Goal: Communication & Community: Answer question/provide support

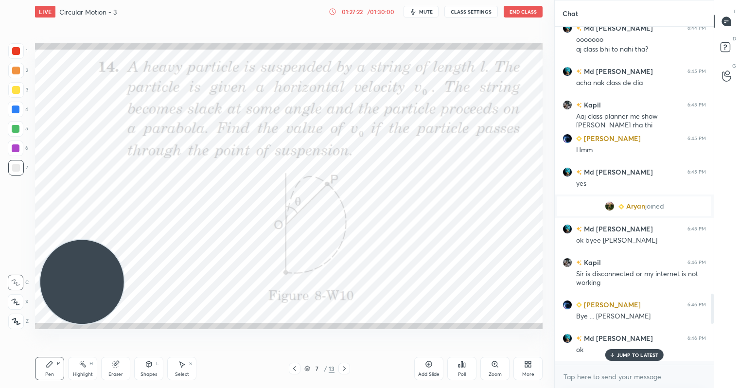
scroll to position [3509, 0]
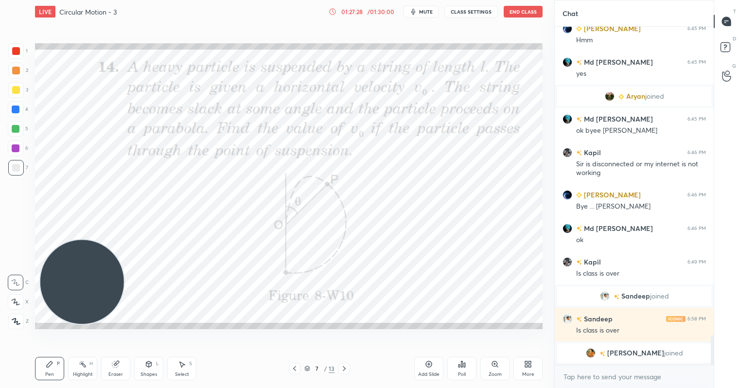
click at [294, 367] on icon at bounding box center [295, 369] width 8 height 8
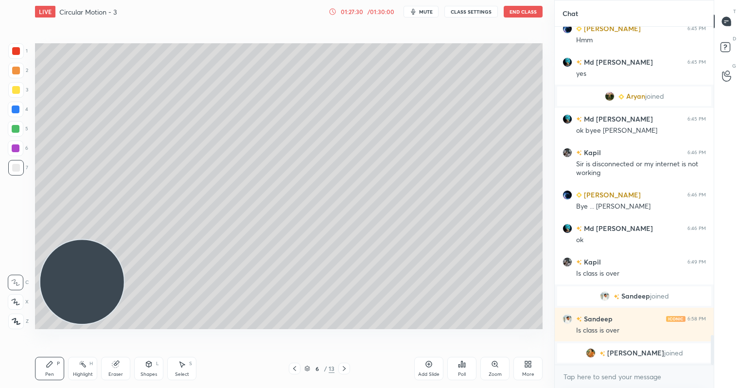
click at [294, 368] on icon at bounding box center [295, 369] width 8 height 8
click at [429, 13] on span "mute" at bounding box center [426, 11] width 14 height 7
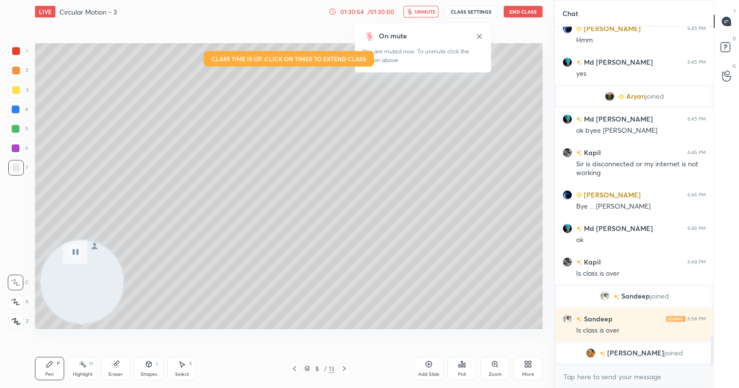
click at [523, 12] on button "End Class" at bounding box center [523, 12] width 39 height 12
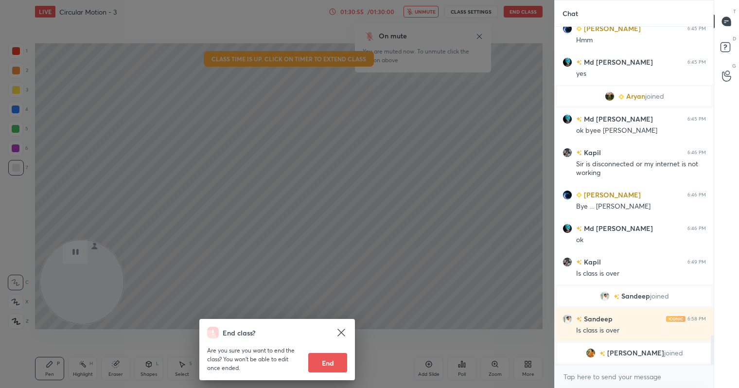
click at [325, 364] on button "End" at bounding box center [327, 362] width 39 height 19
type textarea "x"
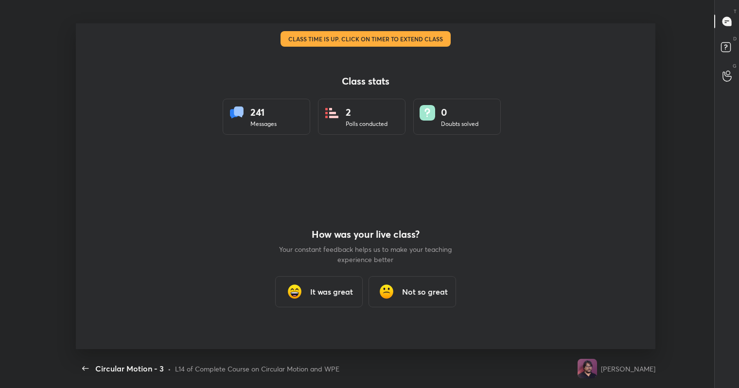
scroll to position [0, 0]
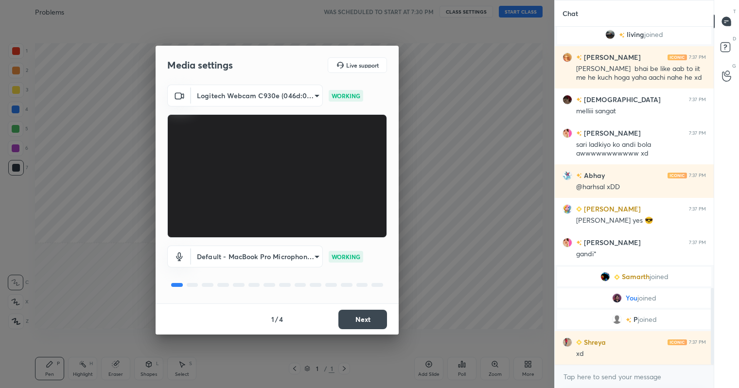
scroll to position [1144, 0]
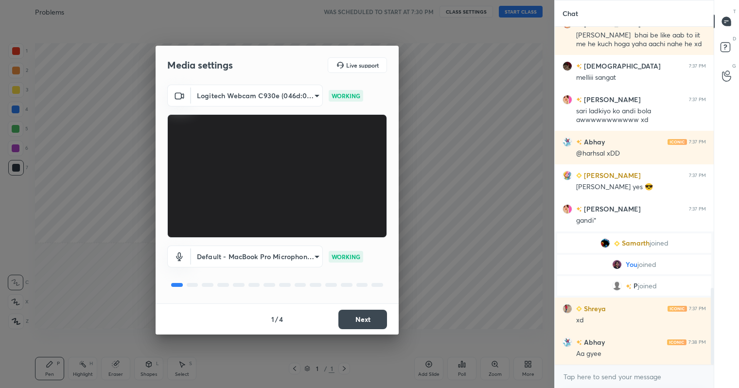
click at [363, 325] on button "Next" at bounding box center [362, 319] width 49 height 19
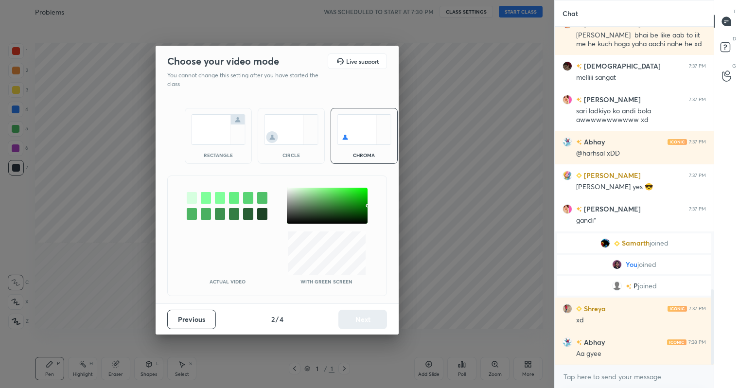
scroll to position [1177, 0]
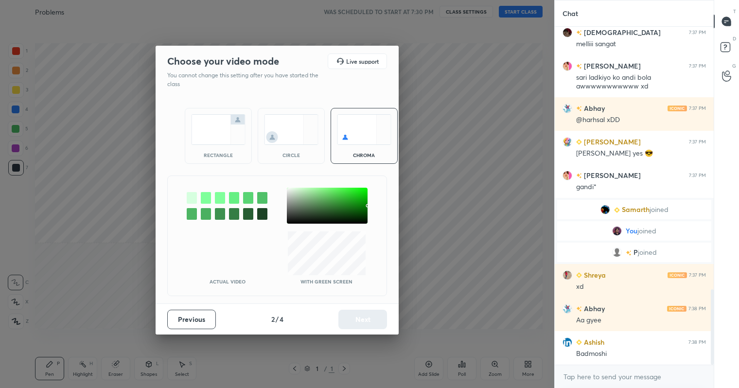
click at [295, 145] on div "circle" at bounding box center [291, 136] width 67 height 56
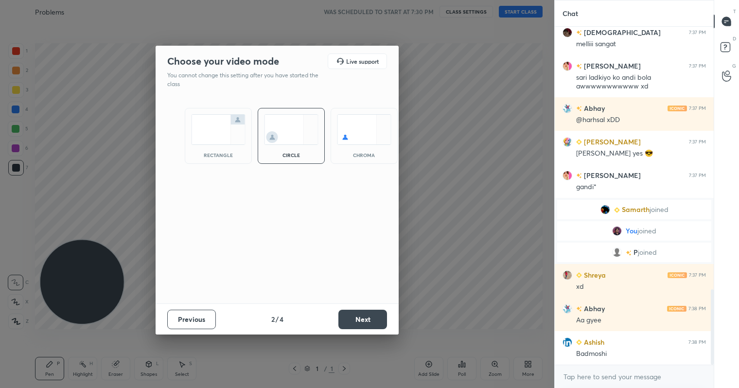
click at [374, 322] on button "Next" at bounding box center [362, 319] width 49 height 19
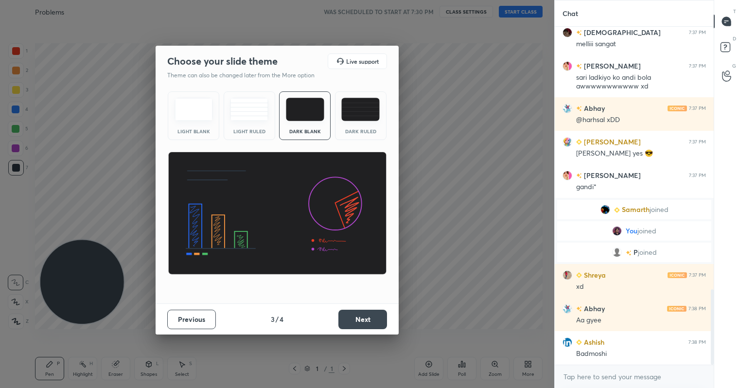
click at [374, 322] on button "Next" at bounding box center [362, 319] width 49 height 19
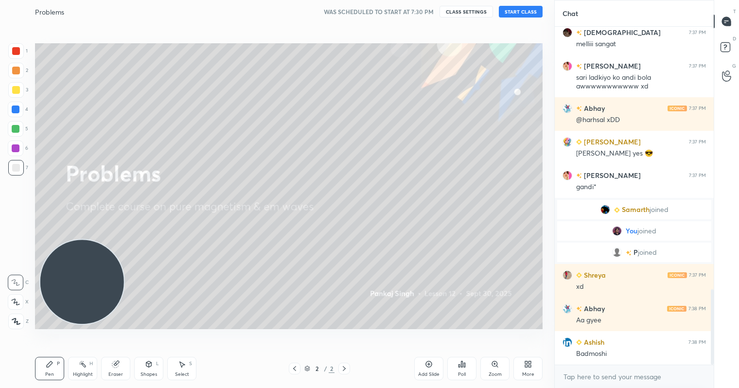
click at [520, 14] on button "START CLASS" at bounding box center [521, 12] width 44 height 12
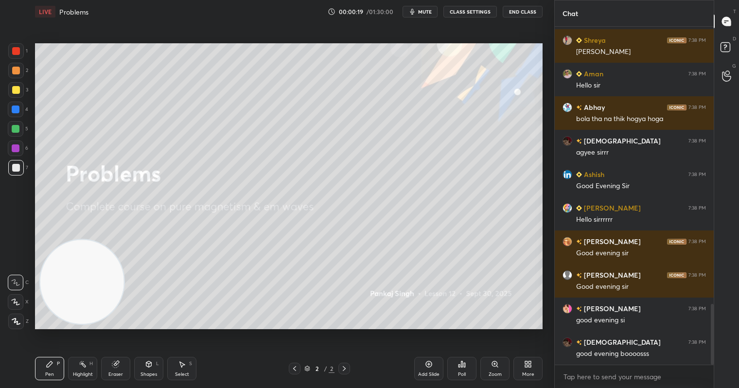
scroll to position [0, 0]
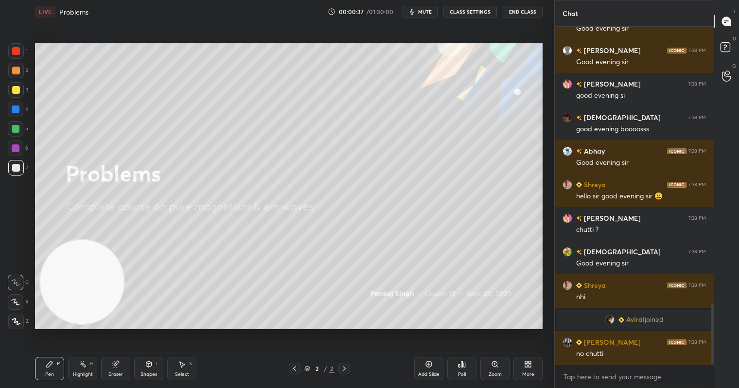
click at [421, 14] on span "mute" at bounding box center [425, 11] width 14 height 7
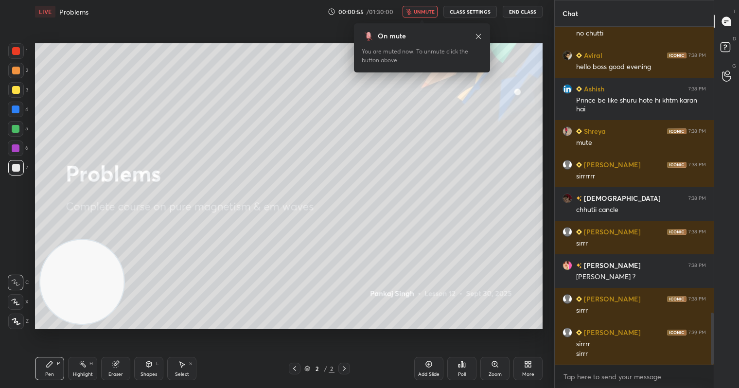
scroll to position [1876, 0]
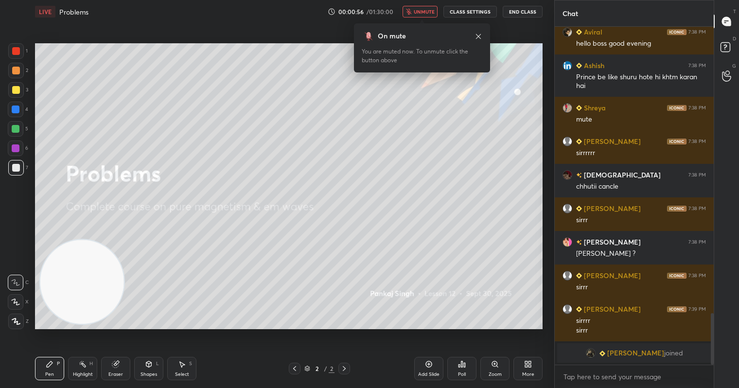
click at [421, 6] on button "unmute" at bounding box center [419, 12] width 35 height 12
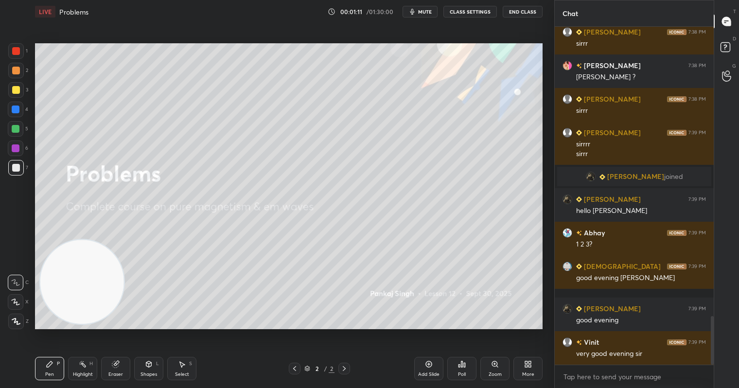
scroll to position [2018, 0]
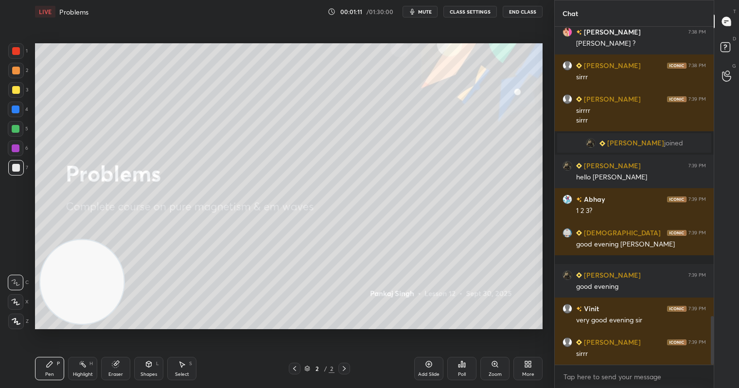
click at [423, 10] on span "mute" at bounding box center [425, 11] width 14 height 7
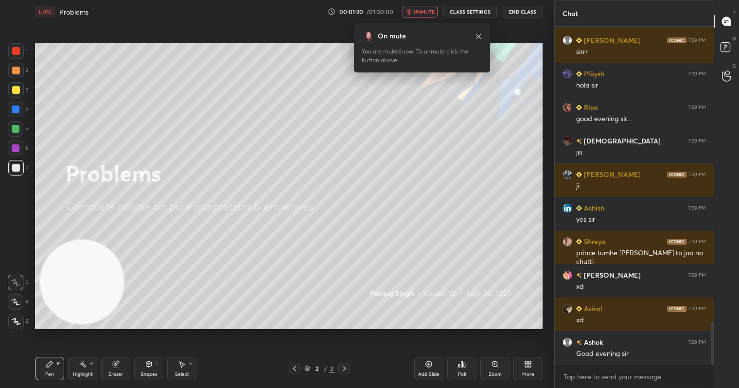
scroll to position [2353, 0]
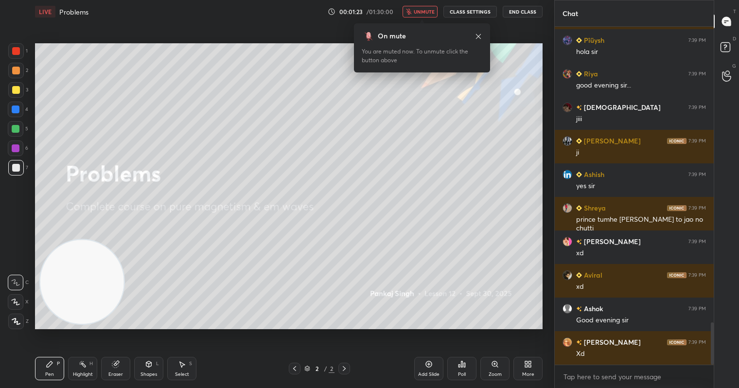
click at [418, 17] on button "unmute" at bounding box center [419, 12] width 35 height 12
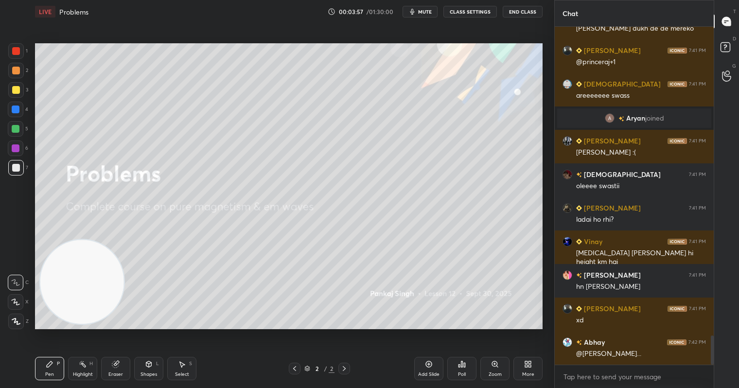
scroll to position [3592, 0]
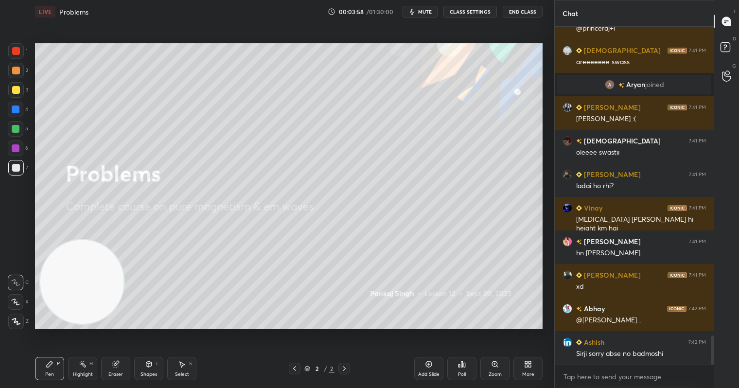
click at [529, 367] on icon at bounding box center [528, 364] width 8 height 8
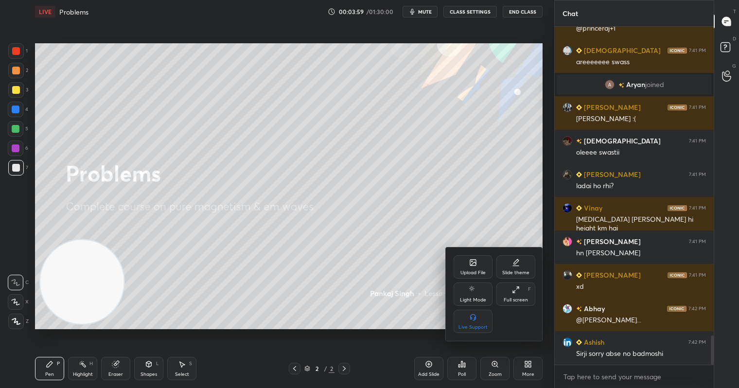
click at [475, 268] on div "Upload File" at bounding box center [473, 266] width 39 height 23
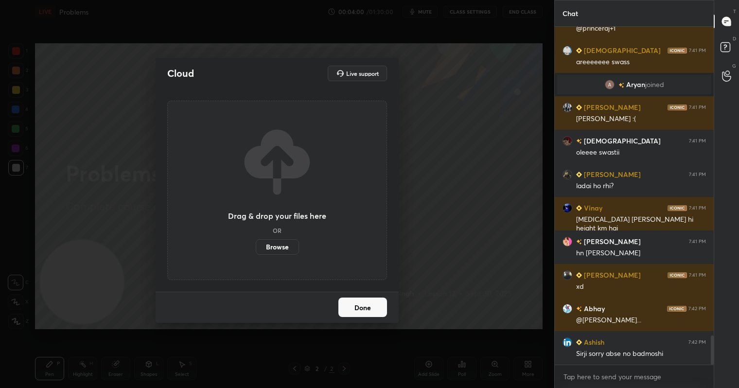
click at [285, 246] on label "Browse" at bounding box center [277, 247] width 43 height 16
click at [256, 246] on input "Browse" at bounding box center [256, 247] width 0 height 16
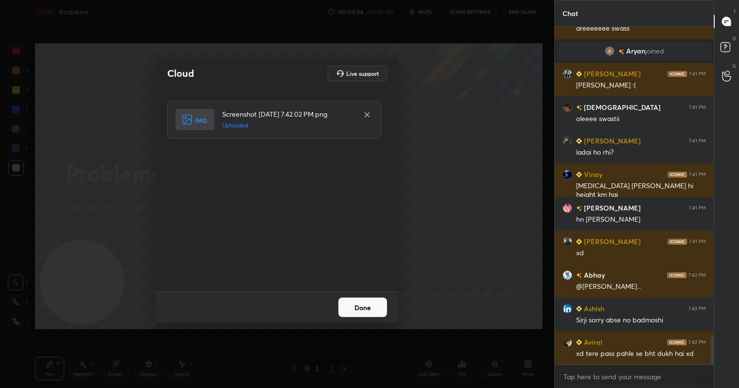
scroll to position [3659, 0]
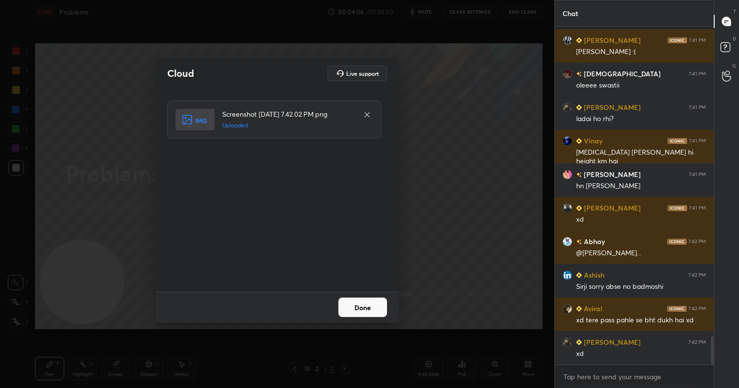
click at [367, 312] on button "Done" at bounding box center [362, 306] width 49 height 19
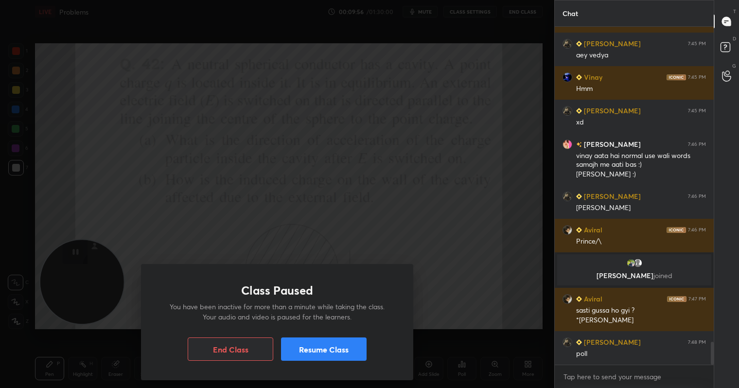
scroll to position [4665, 0]
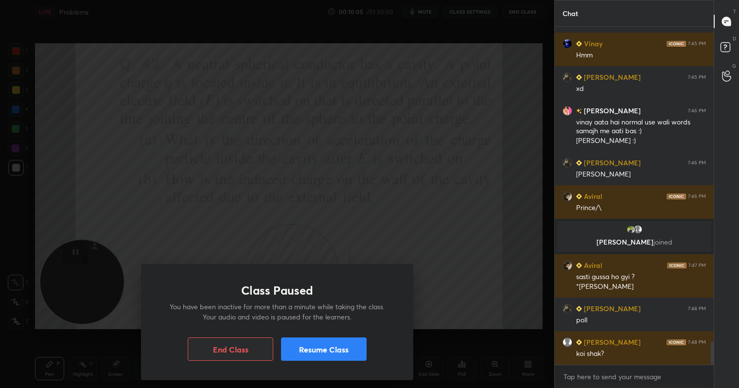
click at [332, 350] on button "Resume Class" at bounding box center [324, 348] width 86 height 23
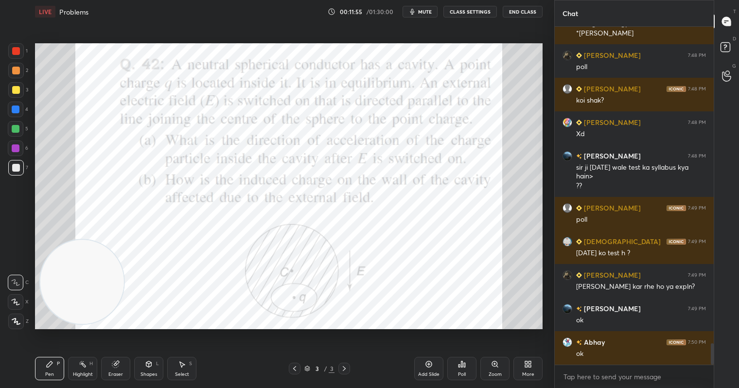
scroll to position [4952, 0]
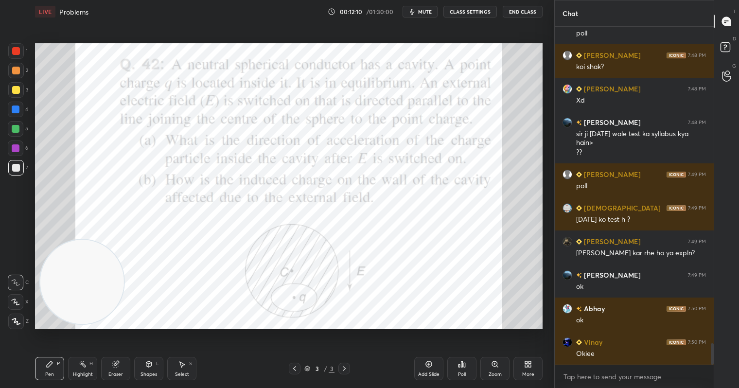
drag, startPoint x: 9, startPoint y: 63, endPoint x: 5, endPoint y: 42, distance: 20.9
click at [7, 54] on div "1 2 3 4 5 6 7 C X Z C X Z E E Erase all H H" at bounding box center [15, 185] width 31 height 285
click at [17, 45] on div at bounding box center [16, 51] width 16 height 16
click at [470, 373] on div "Poll" at bounding box center [461, 368] width 29 height 23
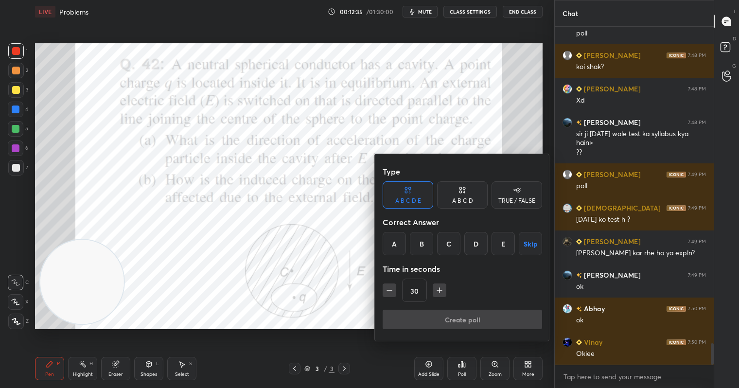
click at [403, 199] on div "A B C D E" at bounding box center [408, 201] width 26 height 6
click at [452, 193] on div "A B C D" at bounding box center [462, 194] width 51 height 27
click at [467, 249] on div "C" at bounding box center [462, 243] width 29 height 23
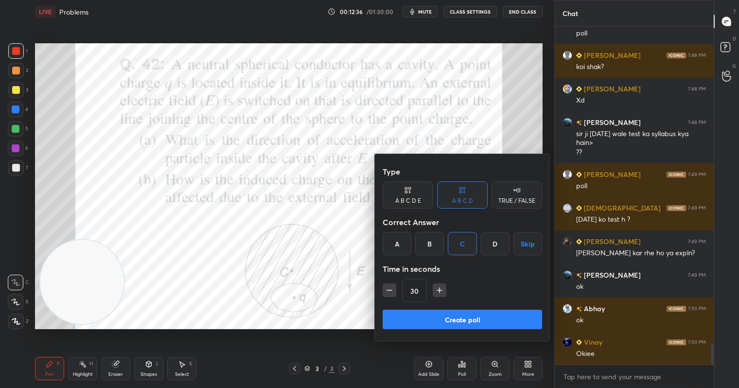
click at [491, 308] on div "Type A B C D E A B C D TRUE / FALSE Correct Answer A B C D Skip Time in seconds…" at bounding box center [462, 236] width 159 height 148
click at [496, 317] on button "Create poll" at bounding box center [462, 319] width 159 height 19
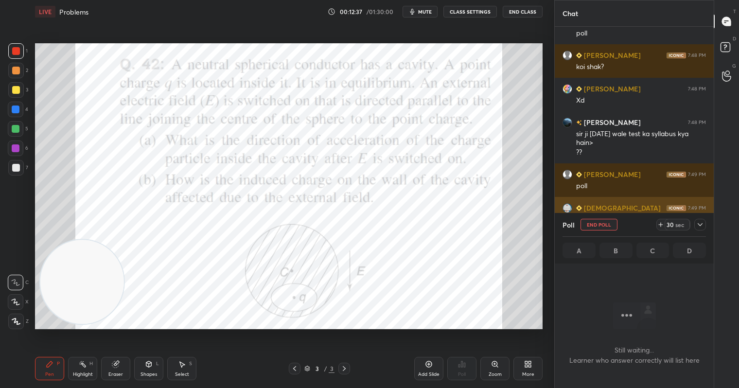
scroll to position [203, 156]
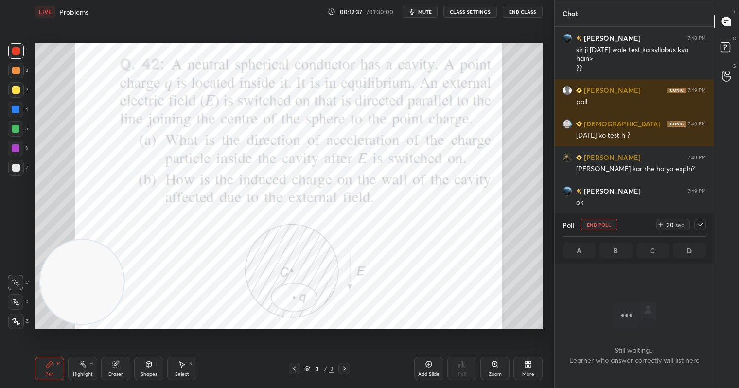
click at [670, 219] on div "Poll End Poll 30 sec" at bounding box center [633, 224] width 143 height 23
click at [671, 224] on div "30" at bounding box center [670, 225] width 8 height 8
click at [672, 228] on div "44" at bounding box center [670, 225] width 8 height 8
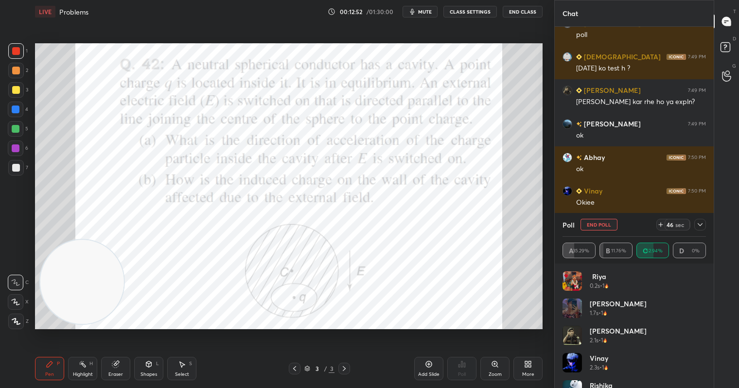
scroll to position [5137, 0]
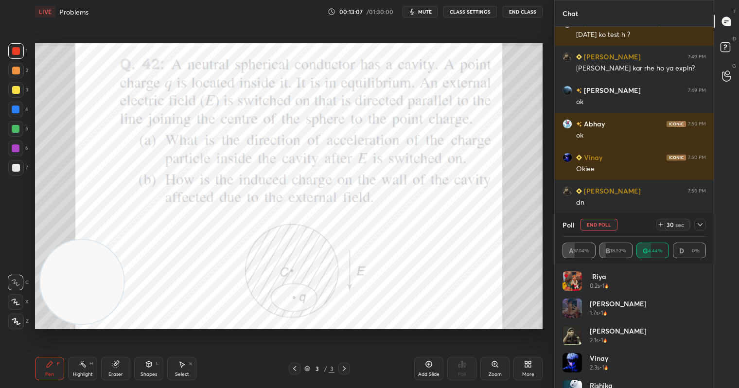
click at [427, 10] on span "mute" at bounding box center [425, 11] width 14 height 7
click at [680, 226] on div "sec" at bounding box center [680, 225] width 12 height 8
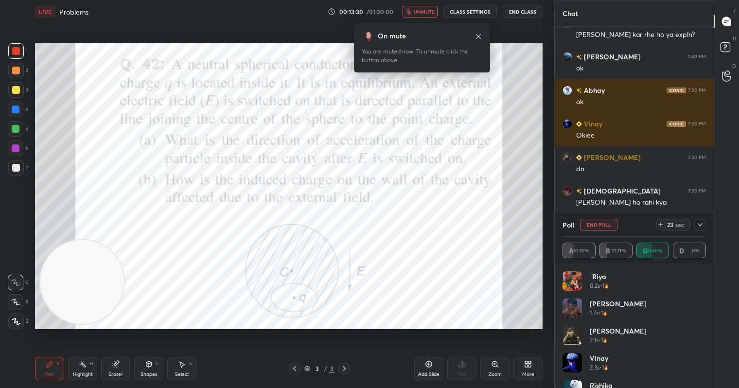
scroll to position [5194, 0]
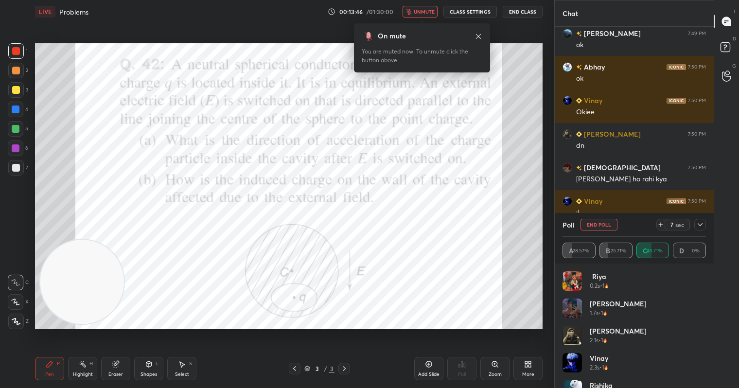
click at [422, 12] on span "unmute" at bounding box center [424, 11] width 21 height 7
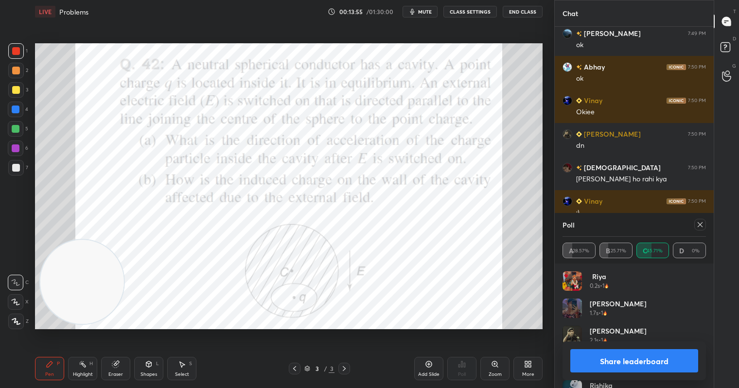
click at [628, 367] on button "Share leaderboard" at bounding box center [634, 360] width 128 height 23
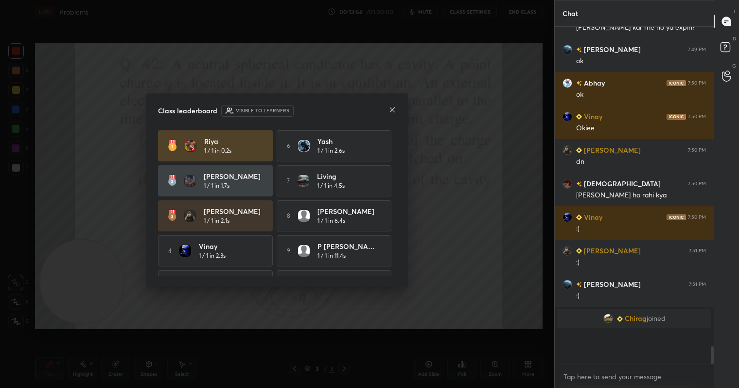
scroll to position [249, 156]
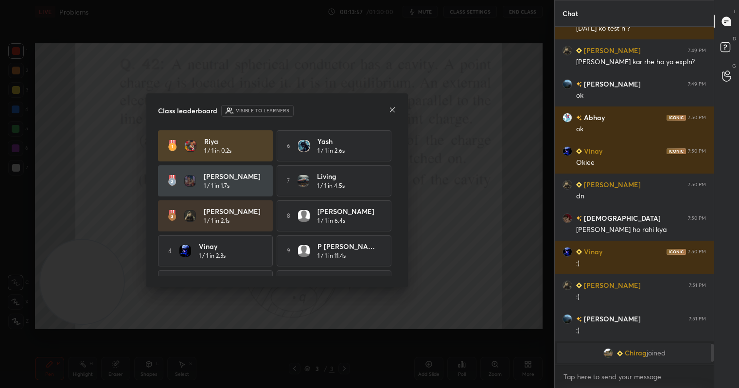
click at [390, 115] on div at bounding box center [392, 110] width 8 height 10
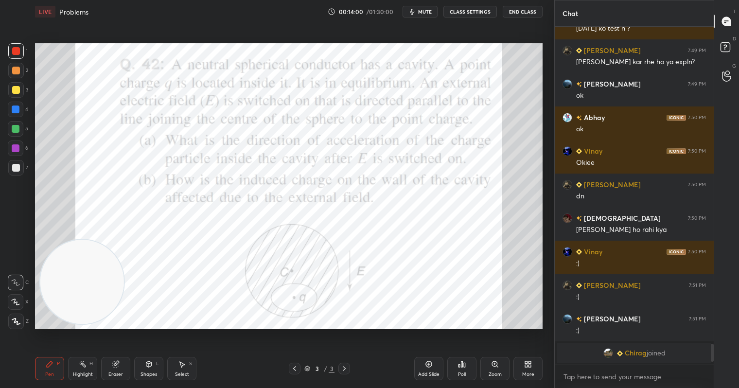
click at [11, 52] on div at bounding box center [16, 51] width 16 height 16
click at [465, 369] on div "Poll" at bounding box center [461, 368] width 29 height 23
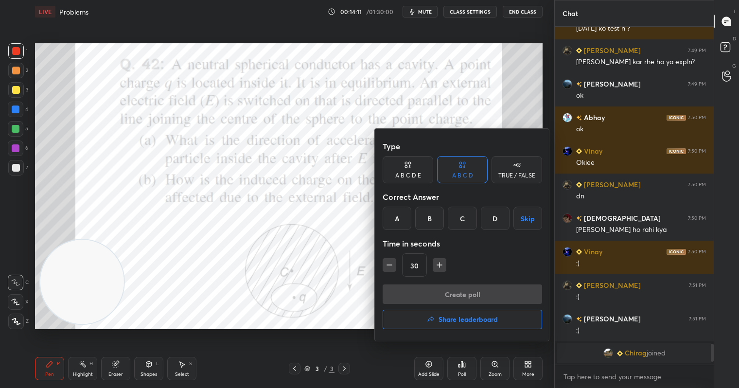
click at [515, 175] on div "TRUE / FALSE" at bounding box center [516, 176] width 37 height 6
click at [418, 222] on div "True" at bounding box center [408, 218] width 51 height 23
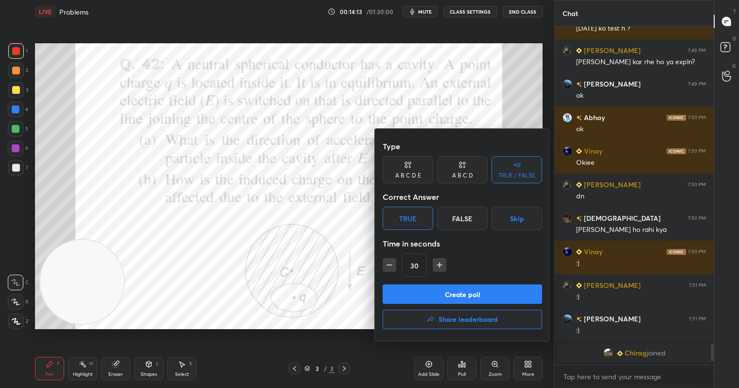
click at [458, 291] on button "Create poll" at bounding box center [462, 293] width 159 height 19
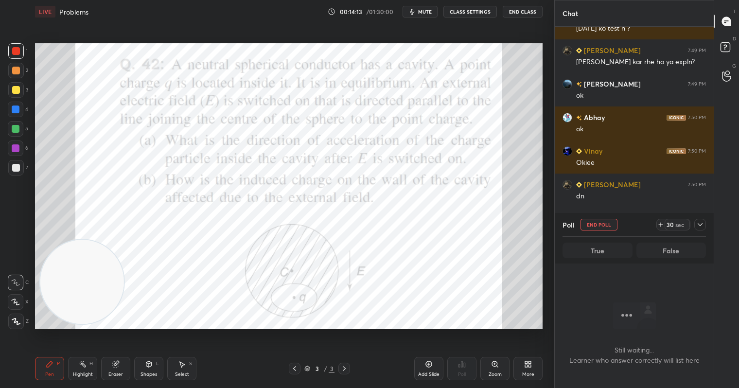
scroll to position [3, 3]
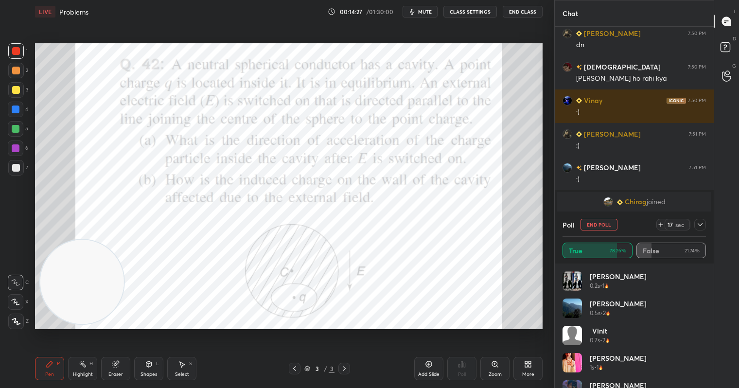
click at [700, 223] on icon at bounding box center [700, 225] width 8 height 8
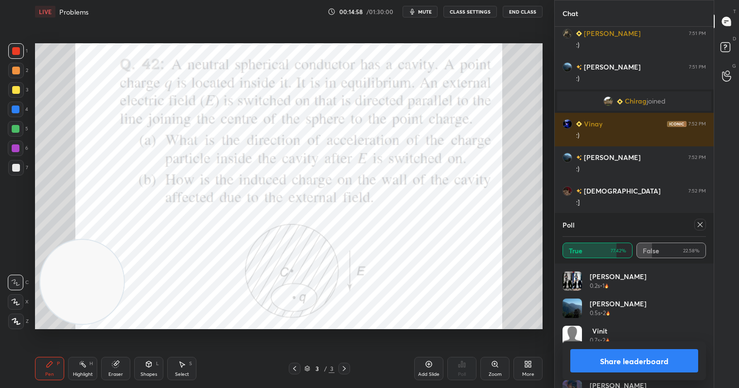
click at [619, 368] on button "Share leaderboard" at bounding box center [634, 360] width 128 height 23
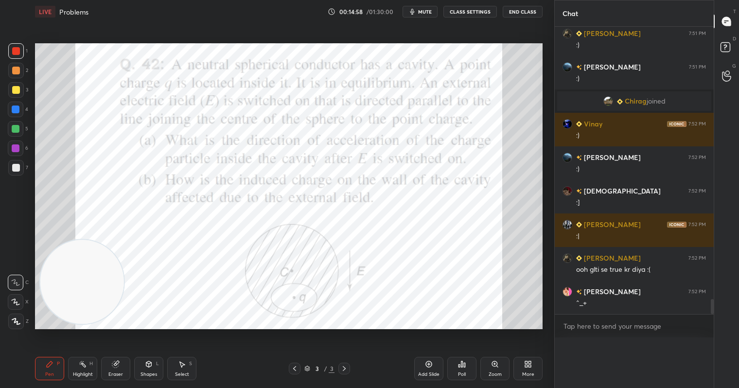
scroll to position [0, 0]
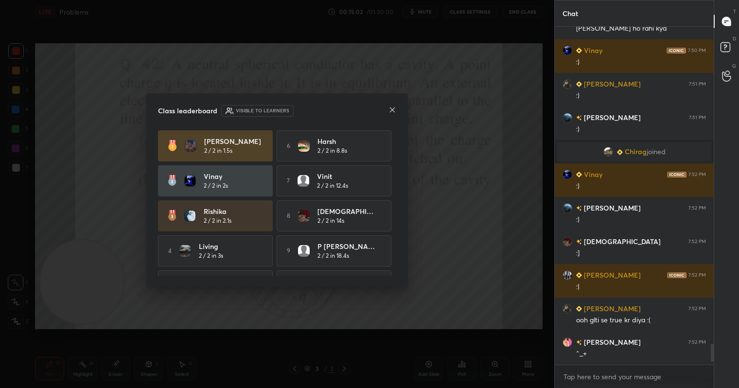
click at [393, 112] on icon at bounding box center [392, 110] width 8 height 8
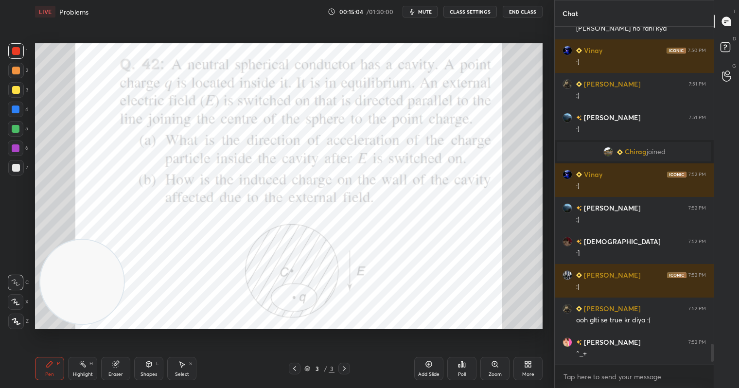
drag, startPoint x: 183, startPoint y: 372, endPoint x: 183, endPoint y: 364, distance: 8.7
click at [183, 370] on div "Select S" at bounding box center [181, 368] width 29 height 23
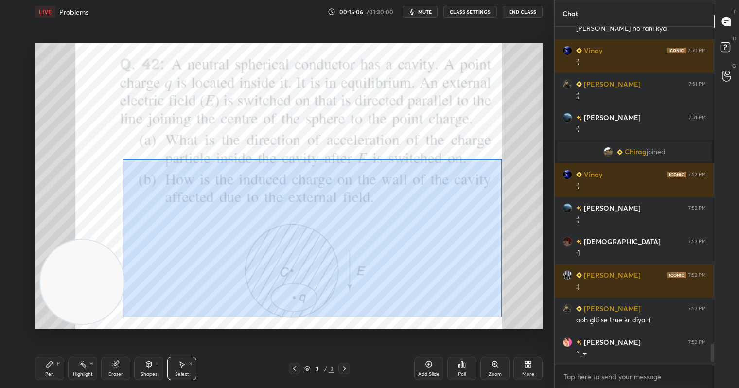
drag, startPoint x: 123, startPoint y: 159, endPoint x: 493, endPoint y: 305, distance: 398.3
click at [501, 316] on div "0 ° Undo Copy Duplicate Duplicate to new slide Delete" at bounding box center [288, 185] width 507 height 285
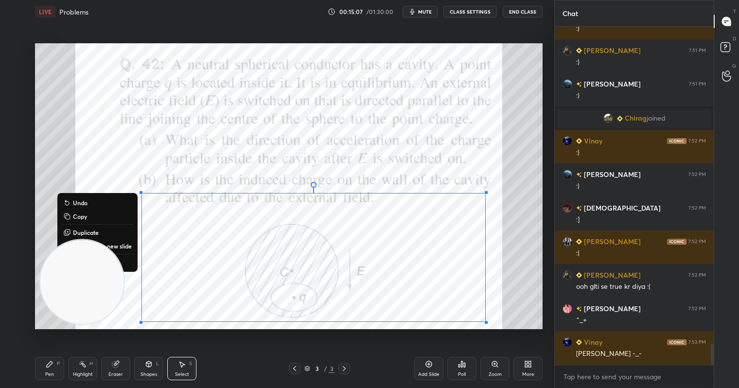
drag, startPoint x: 95, startPoint y: 290, endPoint x: 49, endPoint y: 99, distance: 196.1
click at [49, 240] on video at bounding box center [82, 282] width 84 height 84
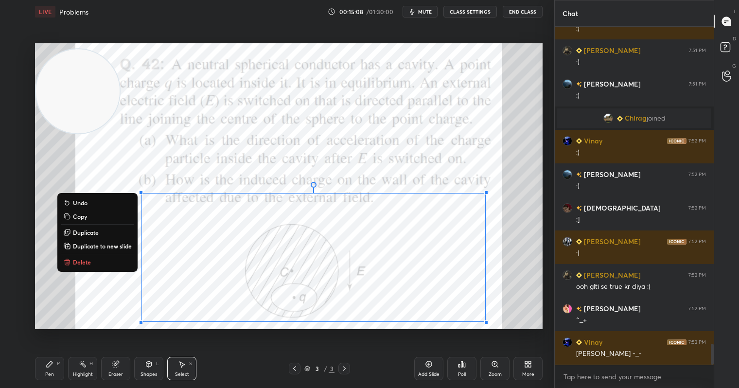
click at [85, 233] on p "Duplicate" at bounding box center [86, 232] width 26 height 8
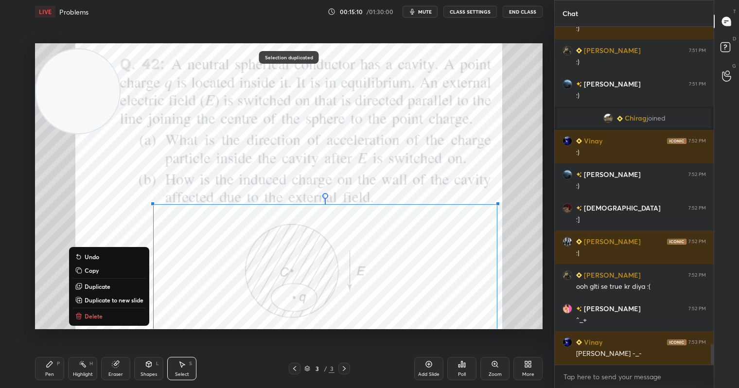
click at [102, 320] on button "Delete" at bounding box center [109, 316] width 72 height 12
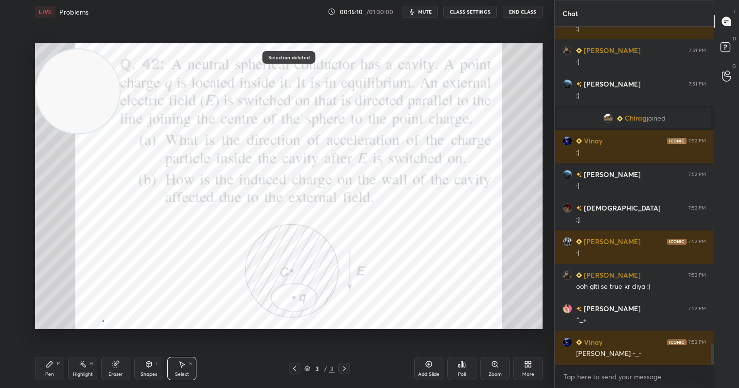
click at [102, 320] on div "0 ° Undo Copy Duplicate Duplicate to new slide Delete" at bounding box center [288, 185] width 507 height 285
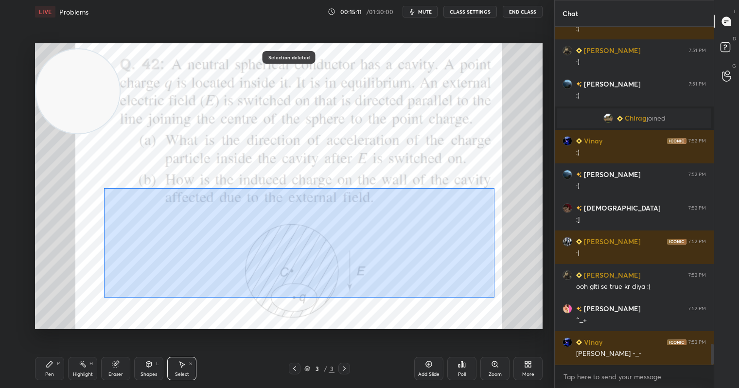
drag, startPoint x: 104, startPoint y: 188, endPoint x: 502, endPoint y: 313, distance: 417.3
click at [503, 316] on div "0 ° Undo Copy Duplicate Duplicate to new slide Delete" at bounding box center [288, 185] width 507 height 285
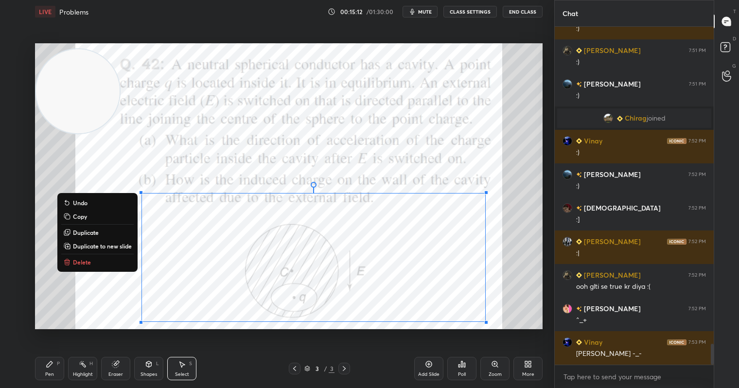
click at [105, 262] on button "Delete" at bounding box center [97, 262] width 72 height 12
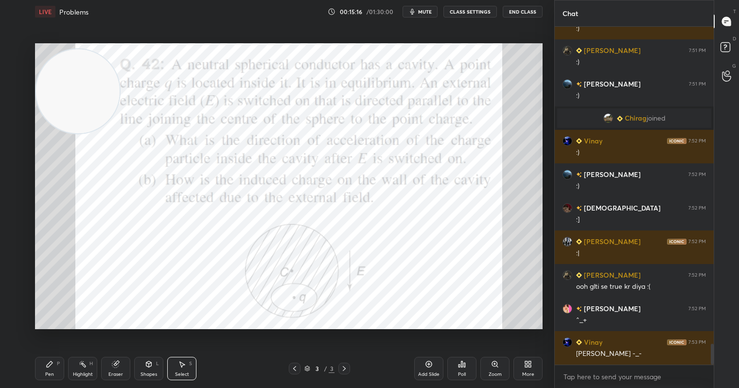
click at [56, 369] on div "Pen P" at bounding box center [49, 368] width 29 height 23
click at [18, 52] on div at bounding box center [16, 51] width 8 height 8
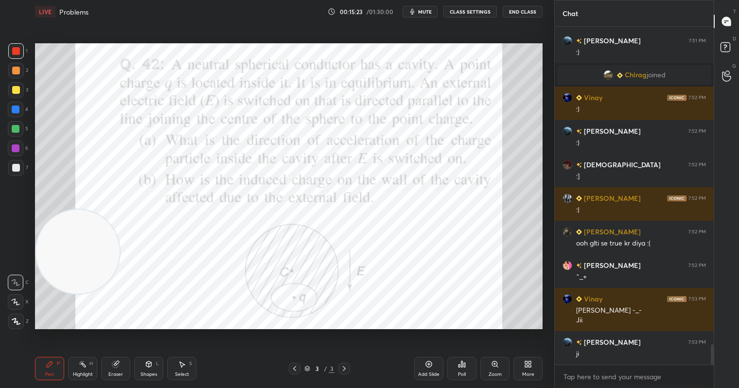
drag, startPoint x: 83, startPoint y: 109, endPoint x: 79, endPoint y: 236, distance: 126.9
click at [66, 271] on video at bounding box center [78, 252] width 84 height 84
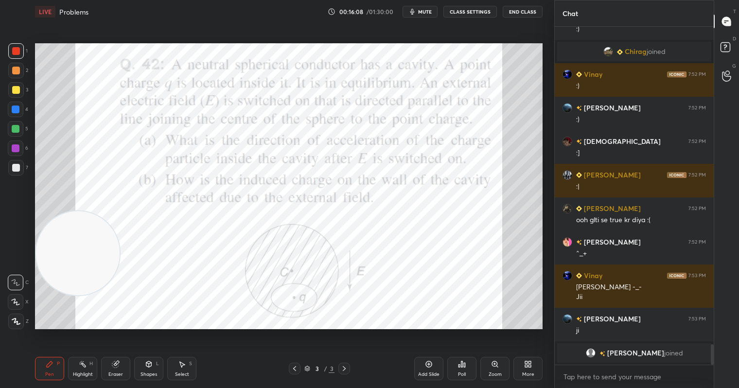
click at [17, 129] on div at bounding box center [16, 129] width 8 height 8
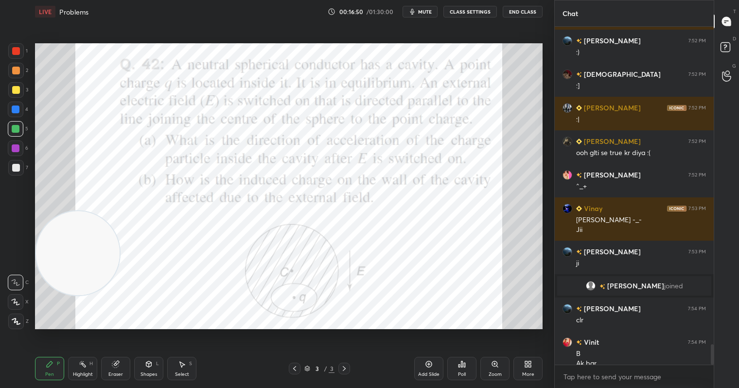
scroll to position [5233, 0]
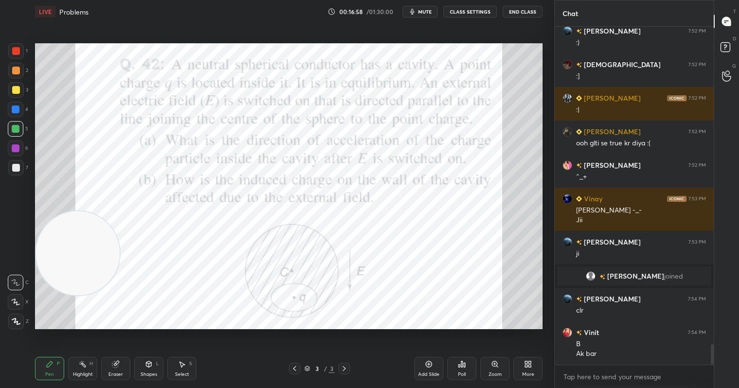
click at [526, 367] on icon at bounding box center [526, 366] width 2 height 2
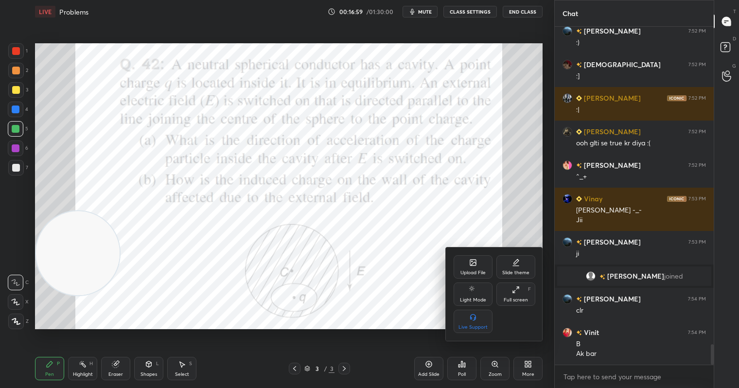
scroll to position [5267, 0]
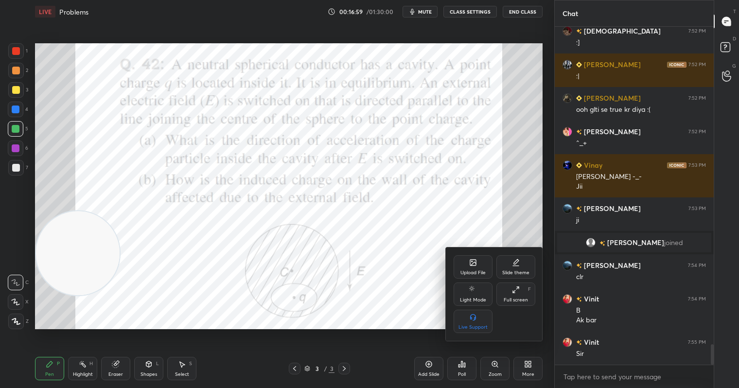
click at [470, 269] on div "Upload File" at bounding box center [473, 266] width 39 height 23
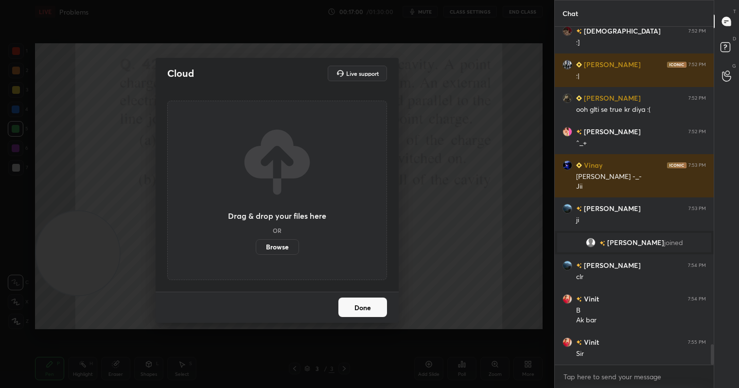
click at [281, 249] on label "Browse" at bounding box center [277, 247] width 43 height 16
click at [256, 249] on input "Browse" at bounding box center [256, 247] width 0 height 16
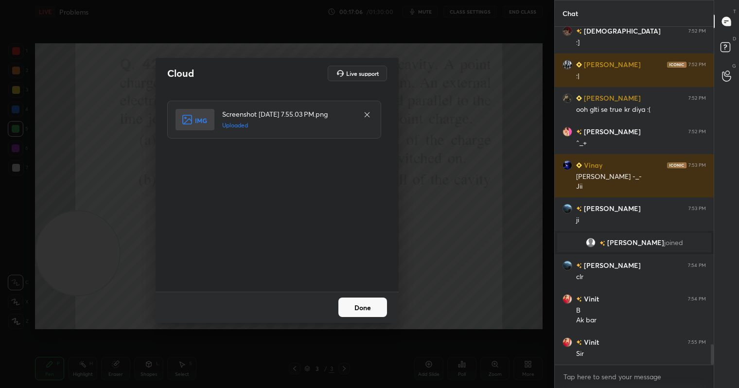
click at [380, 311] on button "Done" at bounding box center [362, 306] width 49 height 19
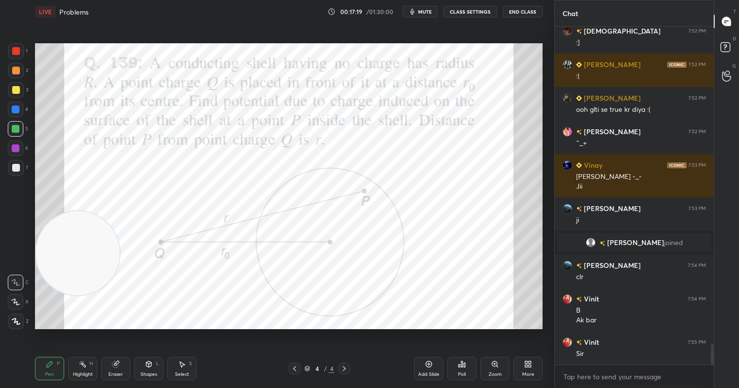
drag, startPoint x: 438, startPoint y: 375, endPoint x: 427, endPoint y: 361, distance: 17.6
click at [437, 375] on div "Add Slide" at bounding box center [428, 374] width 21 height 5
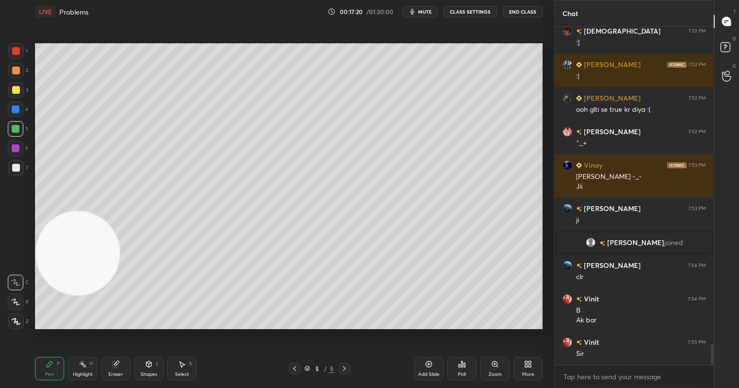
click at [13, 53] on div at bounding box center [16, 51] width 8 height 8
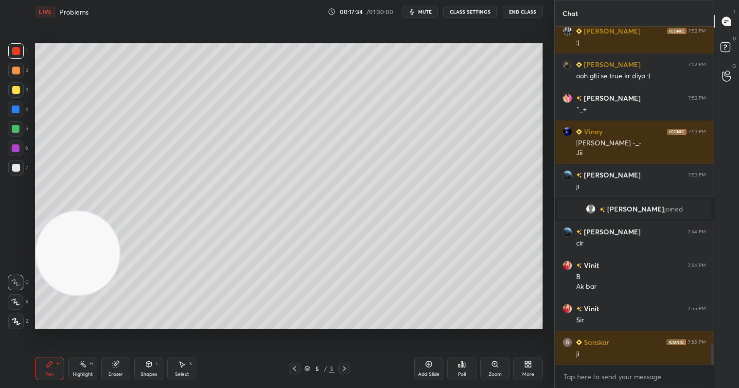
click at [12, 91] on div at bounding box center [16, 90] width 8 height 8
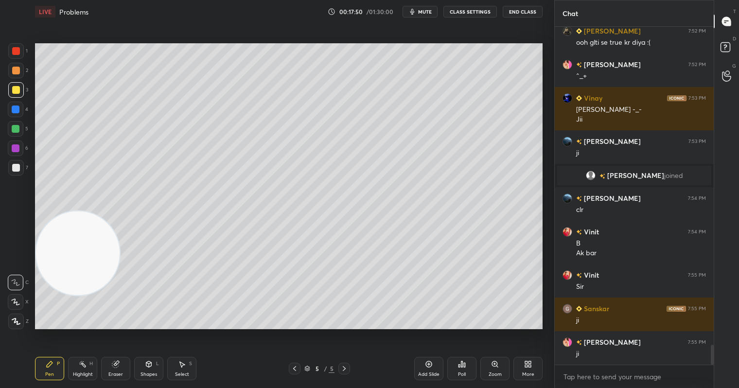
click at [290, 373] on div at bounding box center [295, 369] width 12 height 12
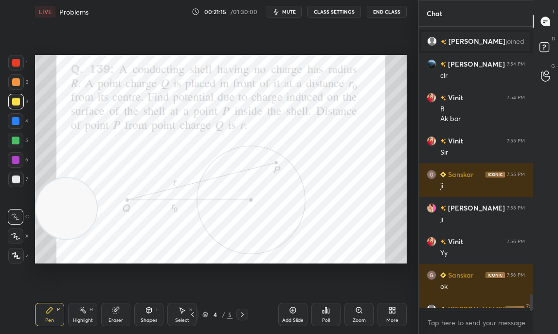
scroll to position [3, 3]
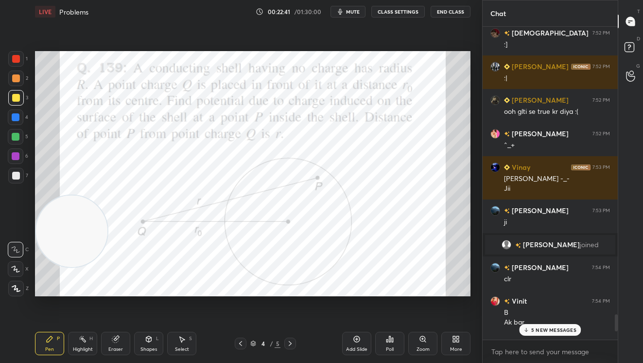
click at [17, 57] on div at bounding box center [16, 59] width 8 height 8
click at [426, 300] on div "Setting up your live class Poll for secs No correct answer Start poll" at bounding box center [252, 173] width 443 height 300
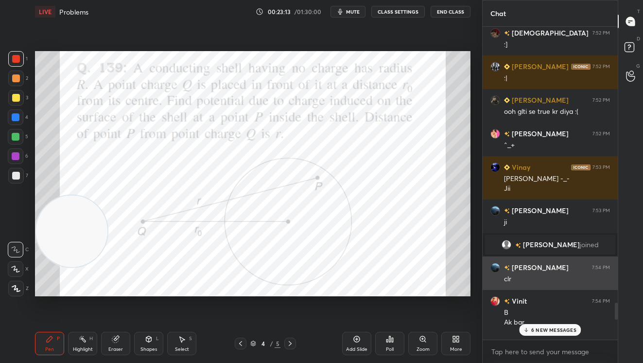
scroll to position [5639, 0]
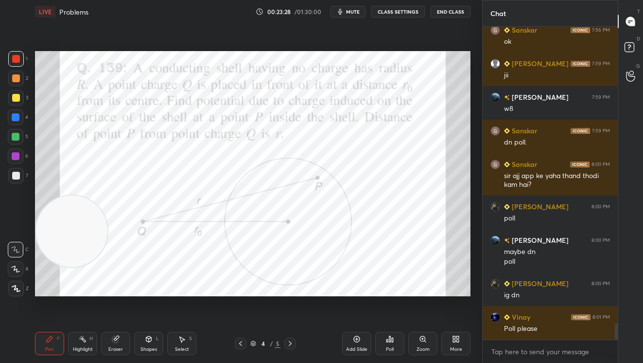
click at [121, 340] on div "Eraser" at bounding box center [115, 343] width 29 height 23
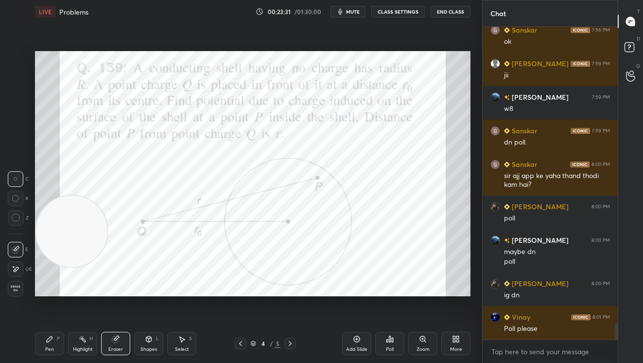
drag, startPoint x: 52, startPoint y: 342, endPoint x: 102, endPoint y: 301, distance: 64.2
click at [55, 342] on div "Pen P" at bounding box center [49, 343] width 29 height 23
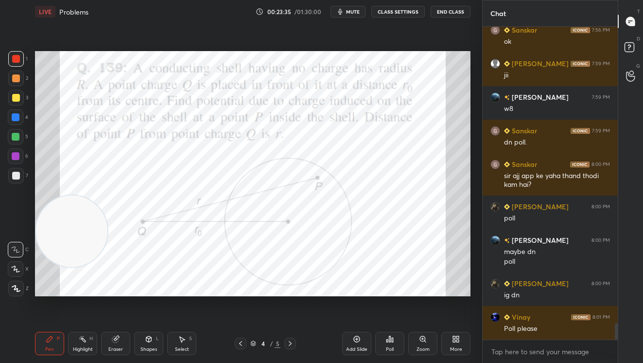
click at [395, 341] on div "Poll" at bounding box center [389, 343] width 29 height 23
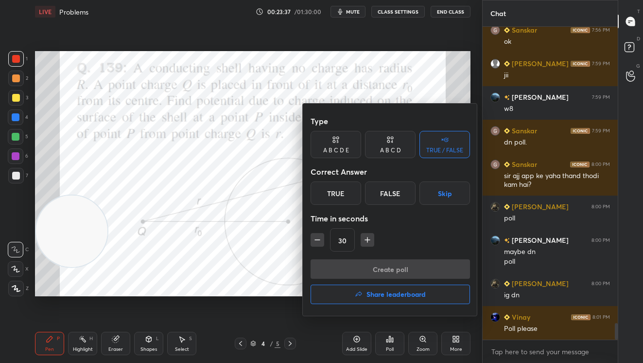
drag, startPoint x: 333, startPoint y: 152, endPoint x: 339, endPoint y: 168, distance: 17.7
click at [332, 154] on div "A B C D E" at bounding box center [336, 144] width 51 height 27
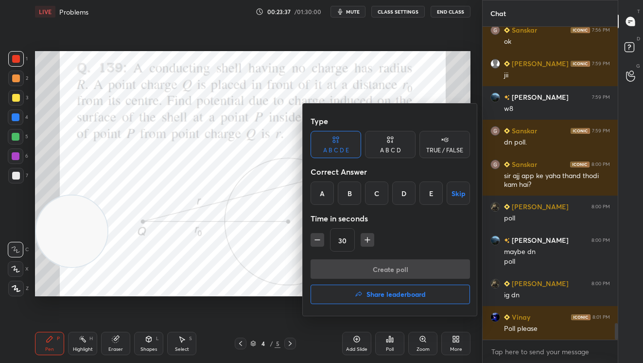
click at [327, 195] on div "A" at bounding box center [322, 192] width 23 height 23
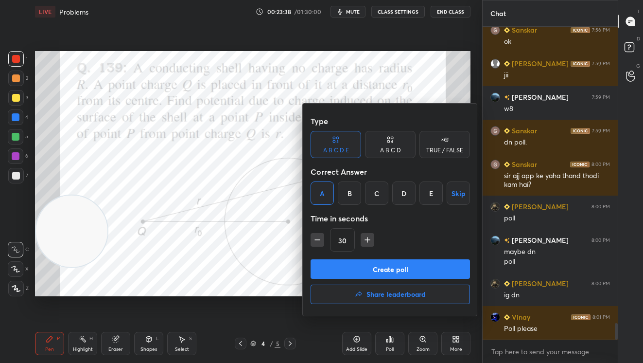
click at [391, 263] on button "Create poll" at bounding box center [390, 268] width 159 height 19
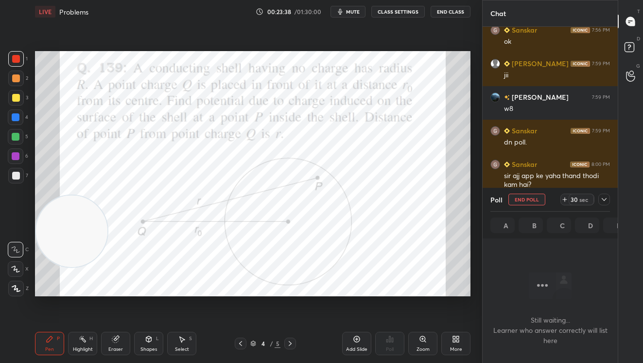
scroll to position [178, 132]
click at [582, 202] on div "30 sec" at bounding box center [581, 199] width 25 height 12
click at [582, 201] on div "sec" at bounding box center [584, 199] width 12 height 8
click at [583, 201] on div "sec" at bounding box center [584, 199] width 12 height 8
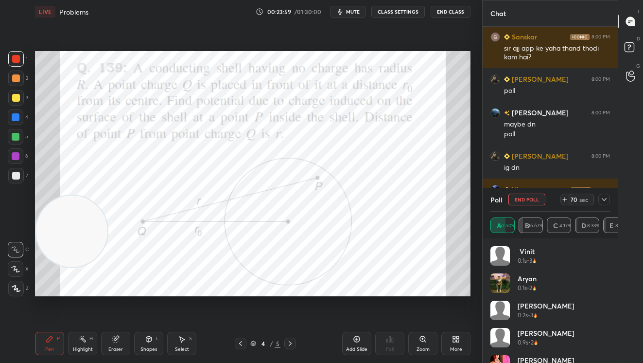
scroll to position [5800, 0]
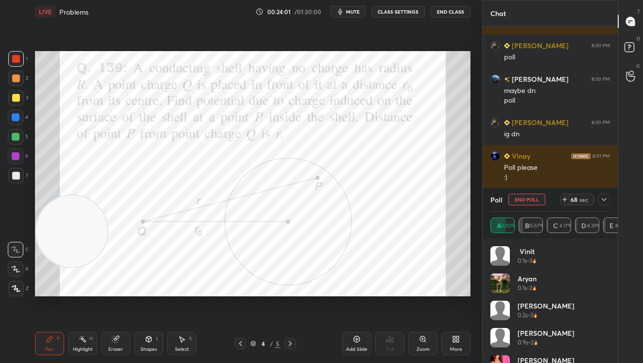
click at [606, 199] on icon at bounding box center [604, 199] width 8 height 8
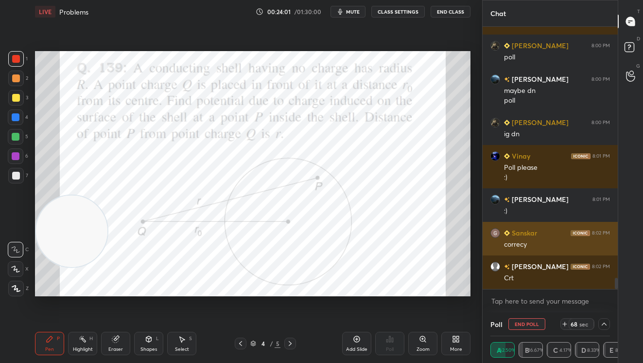
scroll to position [5834, 0]
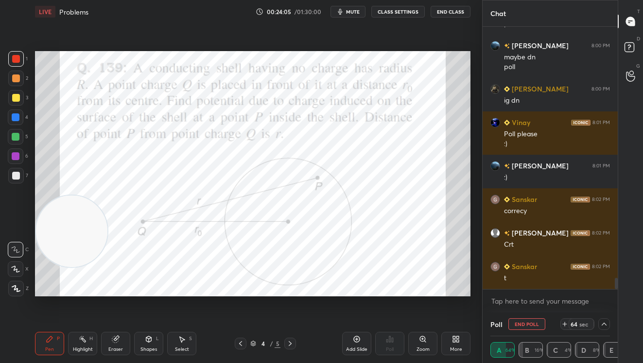
click at [586, 326] on div "sec" at bounding box center [584, 324] width 12 height 8
click at [355, 9] on span "mute" at bounding box center [353, 11] width 14 height 7
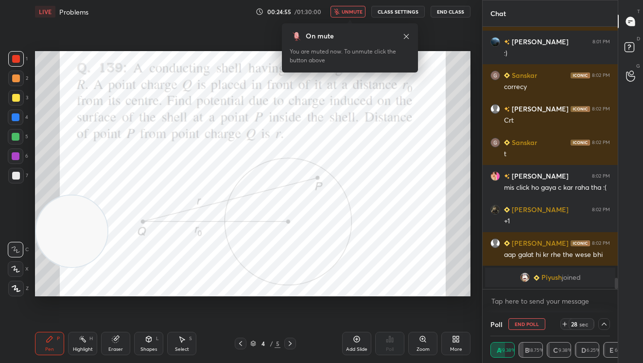
scroll to position [5817, 0]
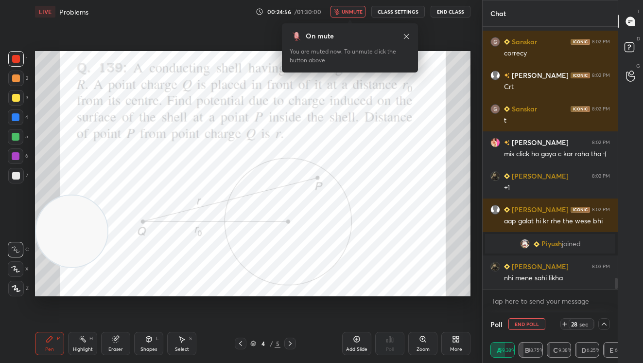
click at [348, 10] on span "unmute" at bounding box center [352, 11] width 21 height 7
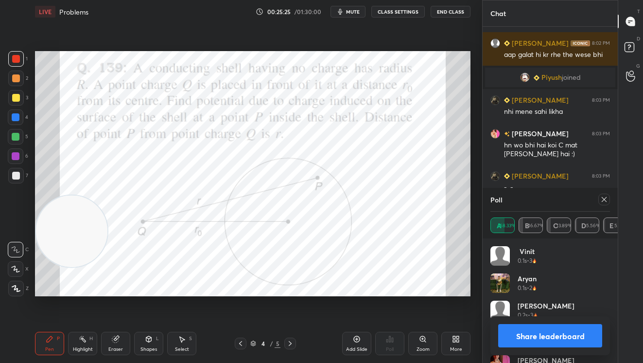
scroll to position [5989, 0]
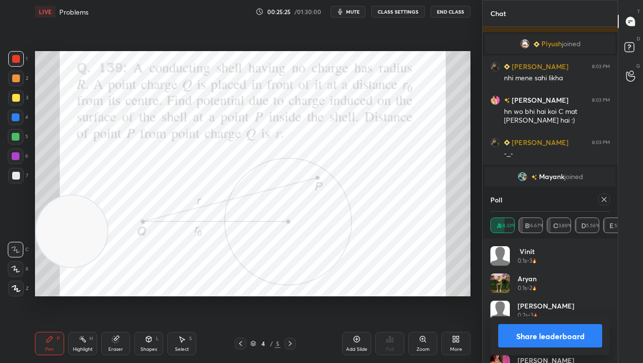
click at [534, 328] on button "Share leaderboard" at bounding box center [550, 335] width 104 height 23
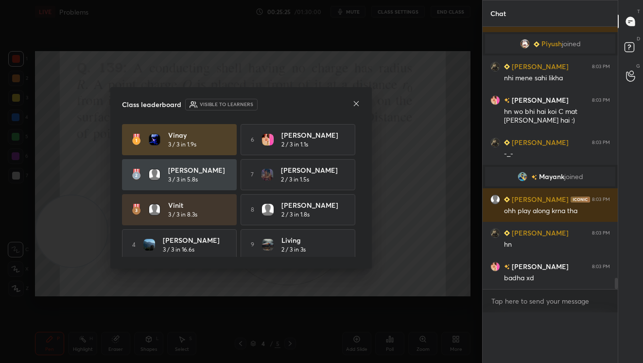
scroll to position [5973, 0]
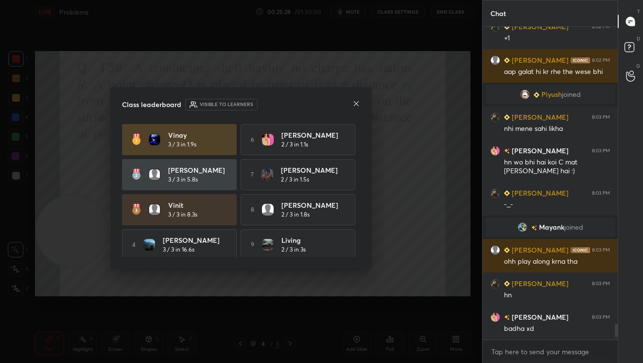
click at [356, 106] on icon at bounding box center [356, 104] width 8 height 8
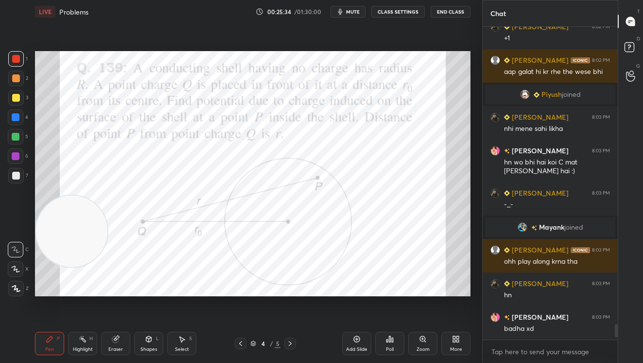
click at [183, 336] on icon at bounding box center [182, 339] width 8 height 8
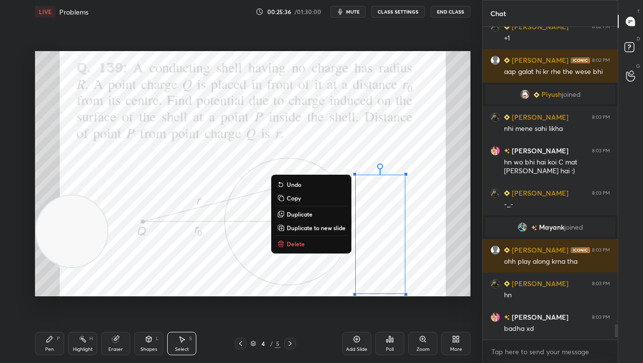
drag, startPoint x: 350, startPoint y: 148, endPoint x: 437, endPoint y: 304, distance: 178.7
click at [437, 304] on div "0 ° Undo Copy Duplicate Duplicate to new slide Delete Setting up your live clas…" at bounding box center [252, 173] width 443 height 300
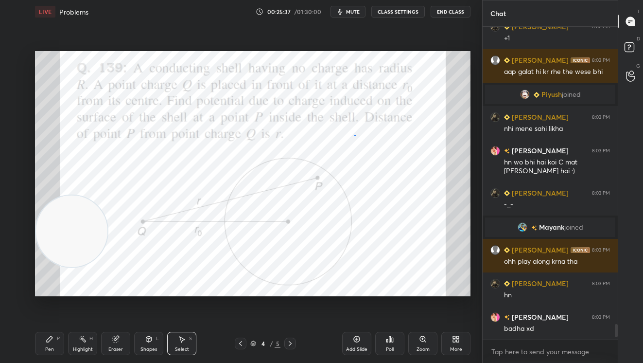
click at [354, 135] on div "0 ° Undo Copy Duplicate Duplicate to new slide Delete" at bounding box center [253, 173] width 436 height 245
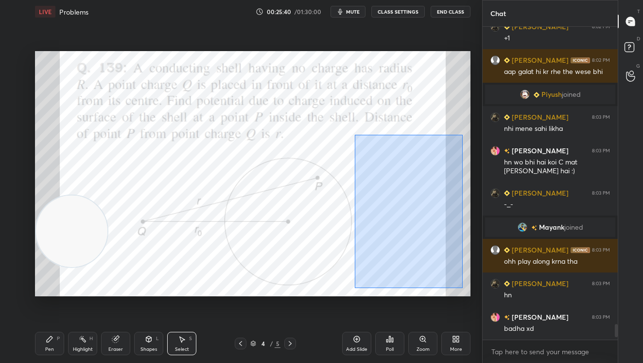
drag, startPoint x: 354, startPoint y: 135, endPoint x: 463, endPoint y: 288, distance: 187.6
click at [463, 288] on div "0 ° Undo Copy Duplicate Duplicate to new slide Delete" at bounding box center [253, 173] width 436 height 245
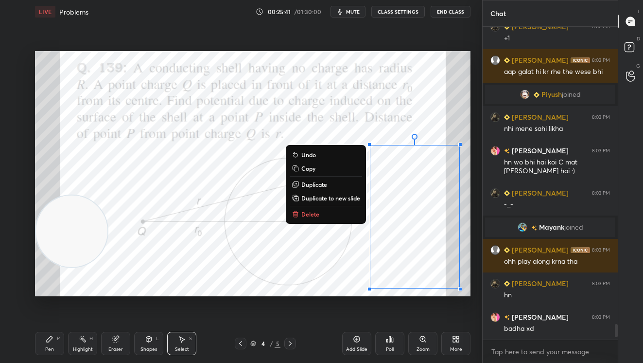
click at [315, 215] on p "Delete" at bounding box center [310, 214] width 18 height 8
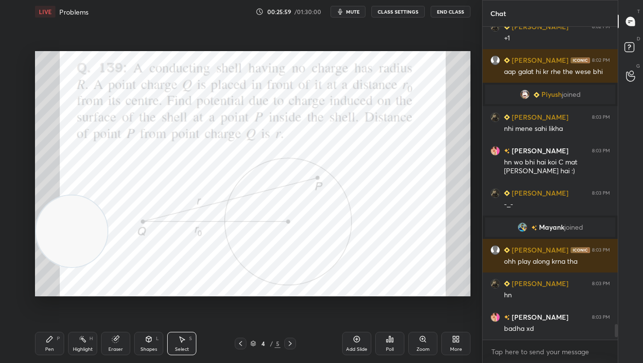
drag, startPoint x: 52, startPoint y: 341, endPoint x: 46, endPoint y: 321, distance: 21.5
click at [51, 340] on icon at bounding box center [50, 339] width 8 height 8
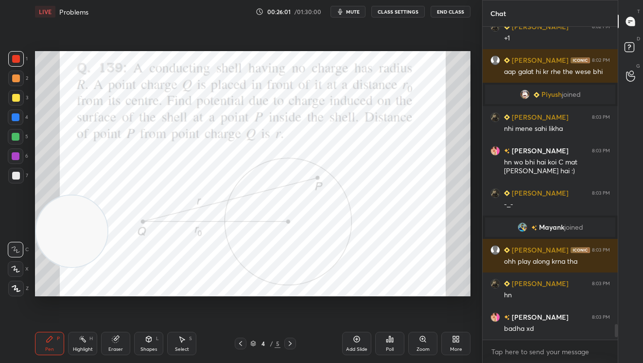
click at [20, 81] on div at bounding box center [16, 78] width 16 height 16
click at [16, 55] on div at bounding box center [16, 59] width 8 height 8
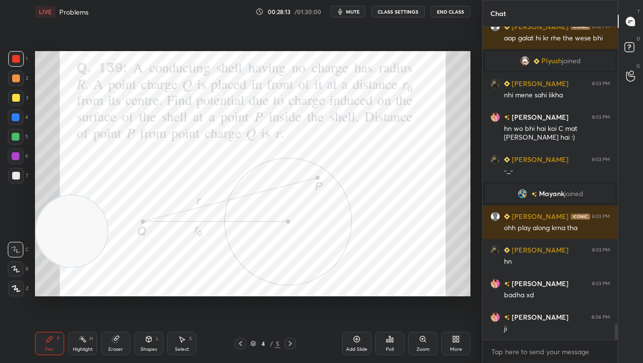
click at [19, 53] on div at bounding box center [16, 59] width 16 height 16
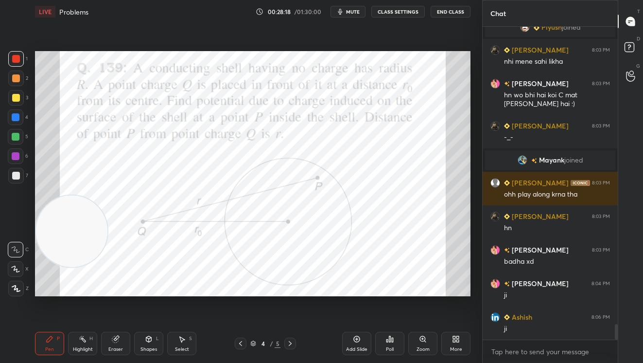
scroll to position [6039, 0]
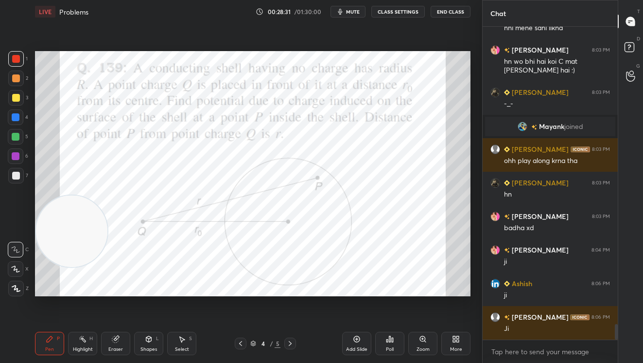
click at [163, 295] on div "Setting up your live class Poll for secs No correct answer Start poll" at bounding box center [252, 173] width 443 height 300
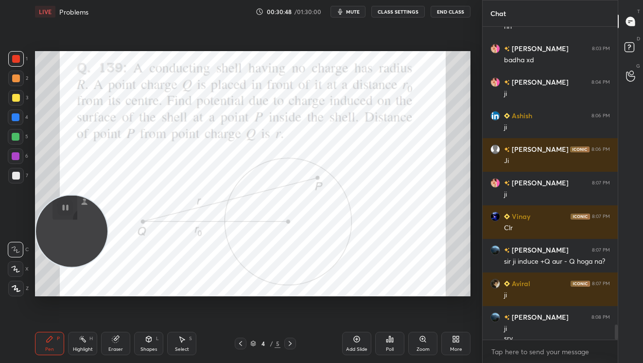
scroll to position [6250, 0]
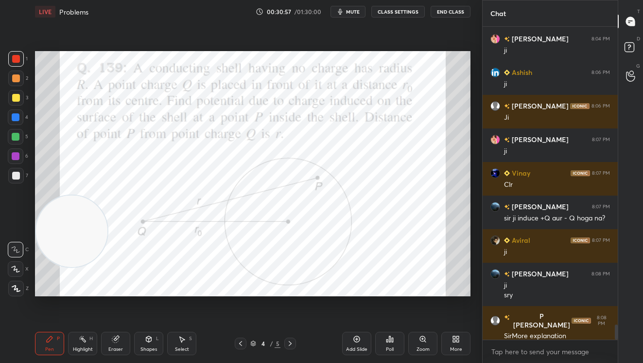
drag, startPoint x: 358, startPoint y: 344, endPoint x: 354, endPoint y: 340, distance: 5.5
click at [357, 341] on div "Add Slide" at bounding box center [356, 343] width 29 height 23
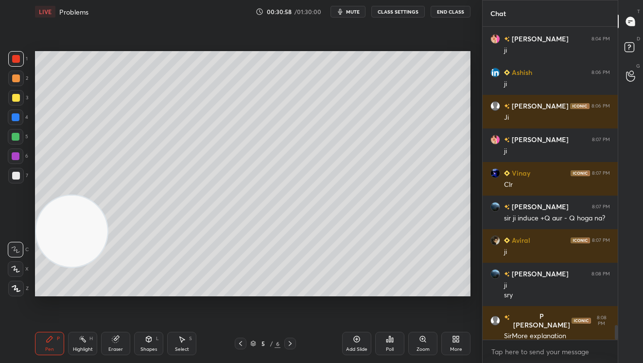
scroll to position [6283, 0]
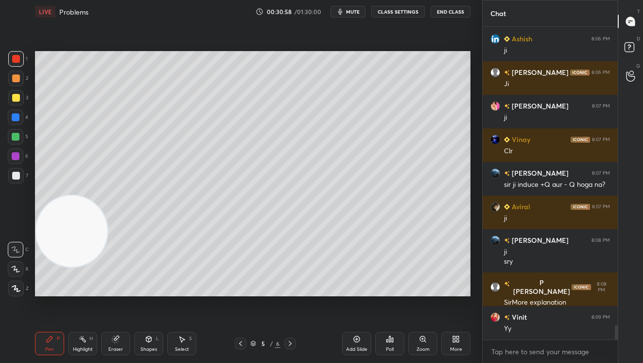
drag, startPoint x: 150, startPoint y: 344, endPoint x: 147, endPoint y: 336, distance: 8.6
click at [149, 343] on div "Shapes L" at bounding box center [148, 343] width 29 height 23
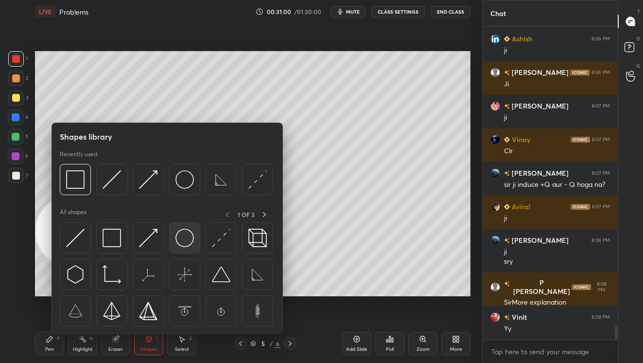
click at [186, 241] on img at bounding box center [184, 237] width 18 height 18
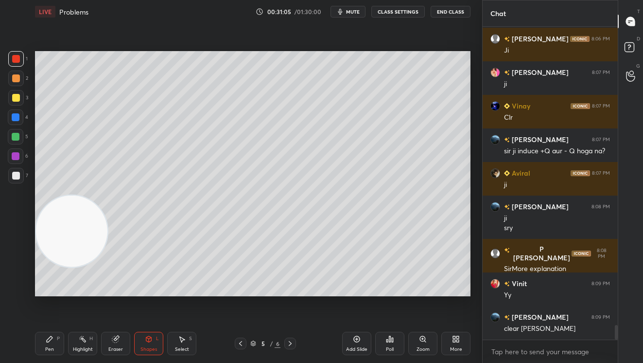
scroll to position [6350, 0]
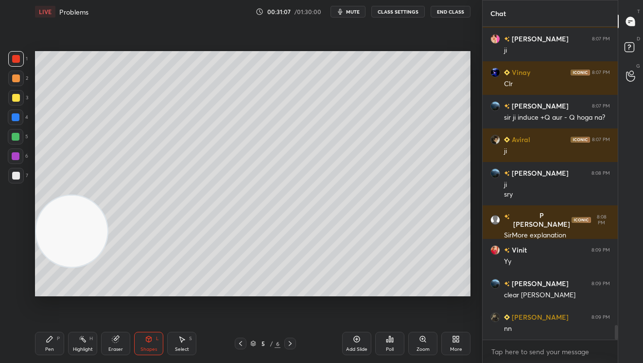
click at [15, 102] on div at bounding box center [16, 98] width 16 height 16
click at [150, 343] on div "Shapes L" at bounding box center [148, 343] width 29 height 23
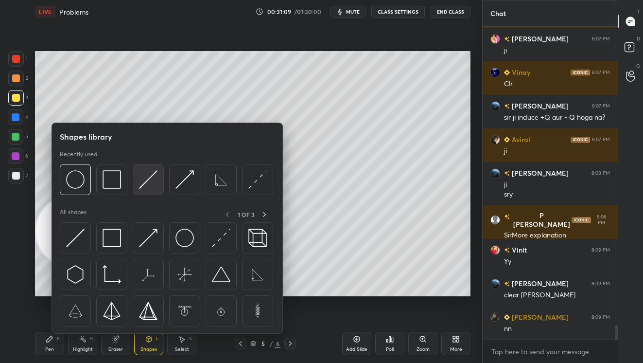
click at [148, 175] on img at bounding box center [148, 179] width 18 height 18
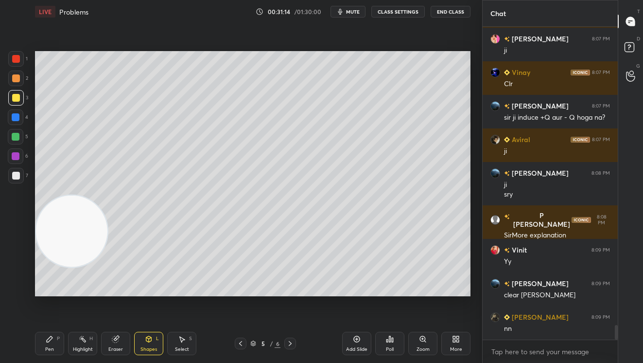
drag, startPoint x: 37, startPoint y: 340, endPoint x: 55, endPoint y: 301, distance: 43.1
click at [37, 337] on div "Pen P" at bounding box center [49, 343] width 29 height 23
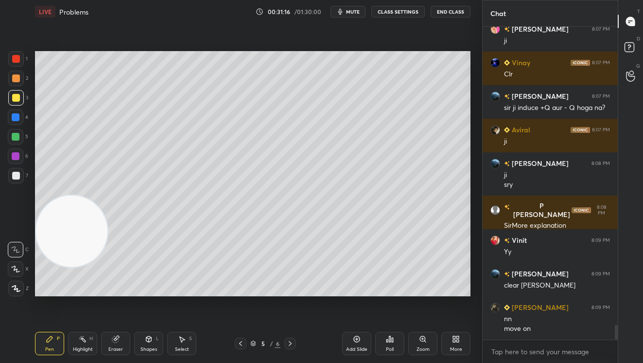
click at [22, 77] on div at bounding box center [16, 78] width 16 height 16
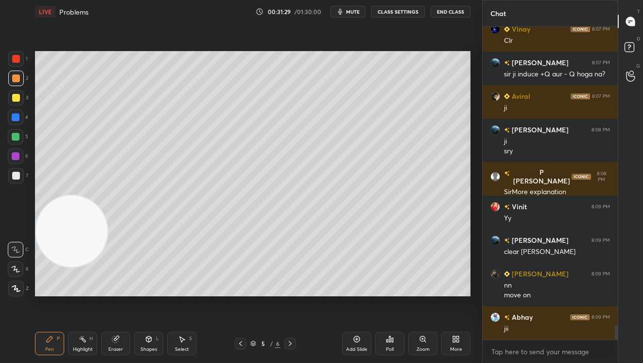
scroll to position [6427, 0]
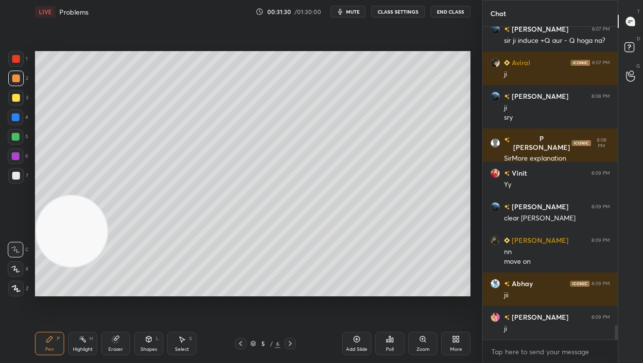
click at [17, 136] on div at bounding box center [16, 137] width 8 height 8
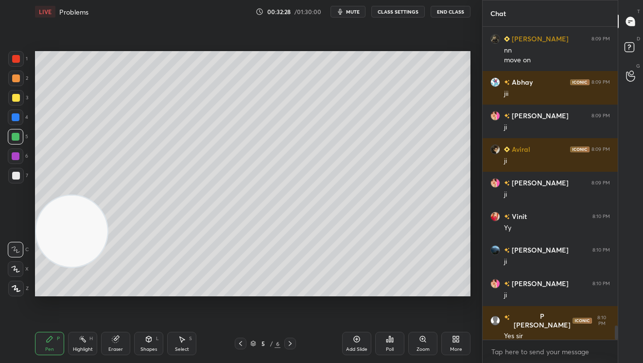
scroll to position [6662, 0]
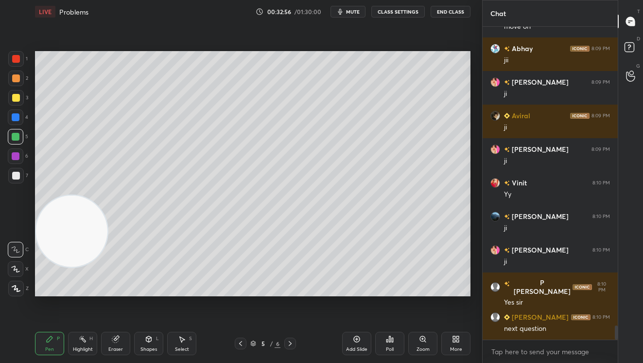
click at [359, 14] on span "mute" at bounding box center [353, 11] width 14 height 7
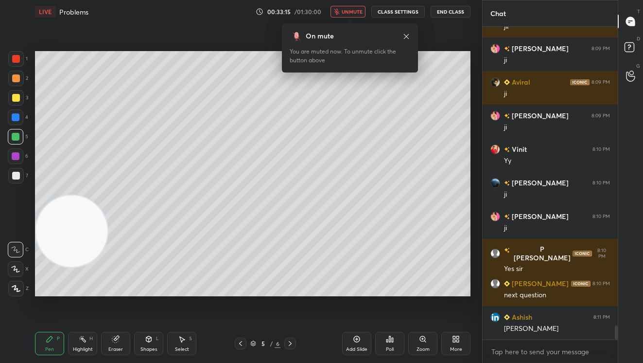
click at [350, 10] on span "unmute" at bounding box center [352, 11] width 21 height 7
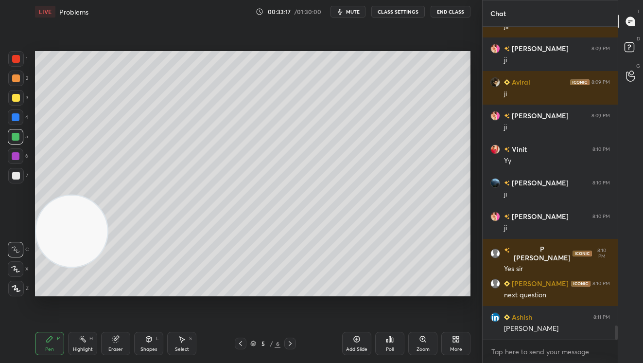
click at [292, 344] on icon at bounding box center [290, 343] width 8 height 8
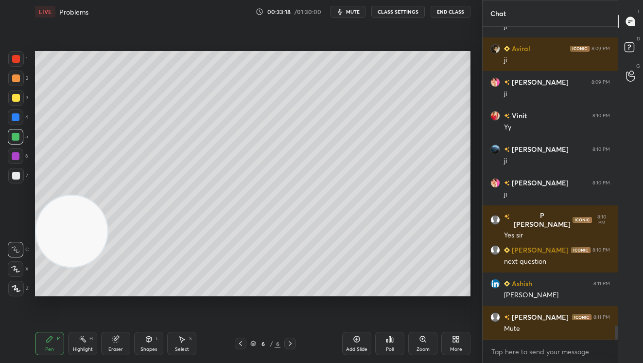
click at [291, 343] on icon at bounding box center [290, 343] width 8 height 8
click at [352, 342] on div "Add Slide" at bounding box center [356, 343] width 29 height 23
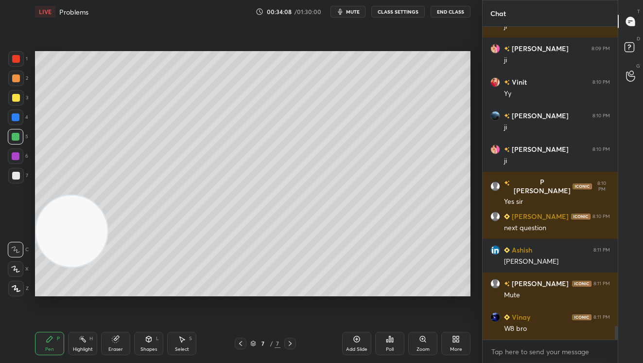
click at [454, 338] on icon at bounding box center [454, 337] width 2 height 2
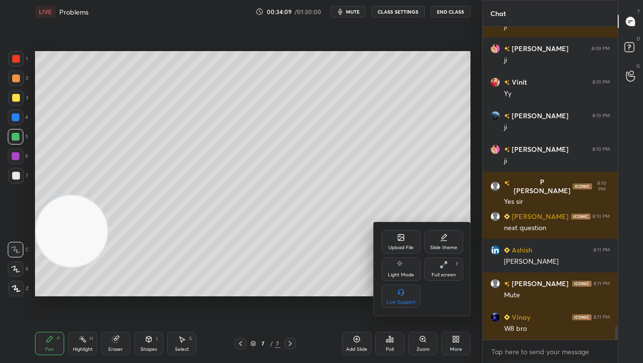
click at [399, 245] on div "Upload File" at bounding box center [400, 247] width 25 height 5
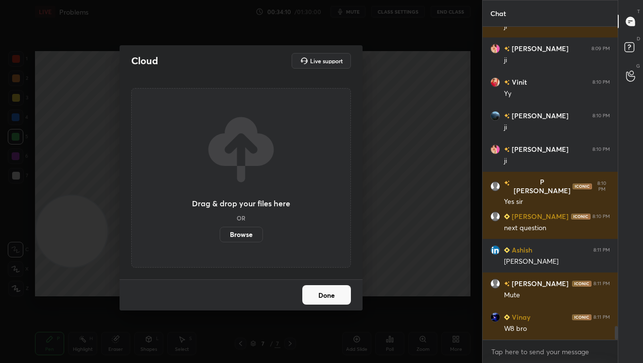
click at [244, 232] on label "Browse" at bounding box center [241, 235] width 43 height 16
click at [220, 232] on input "Browse" at bounding box center [220, 235] width 0 height 16
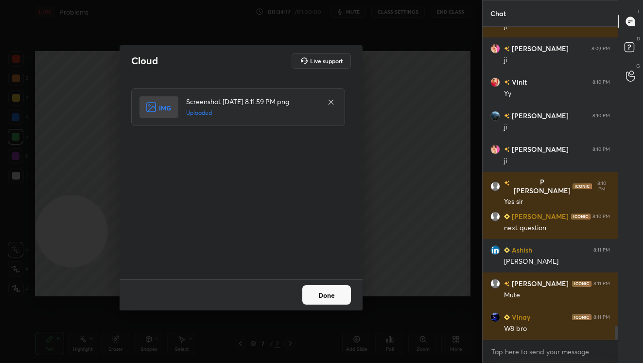
click at [335, 302] on button "Done" at bounding box center [326, 294] width 49 height 19
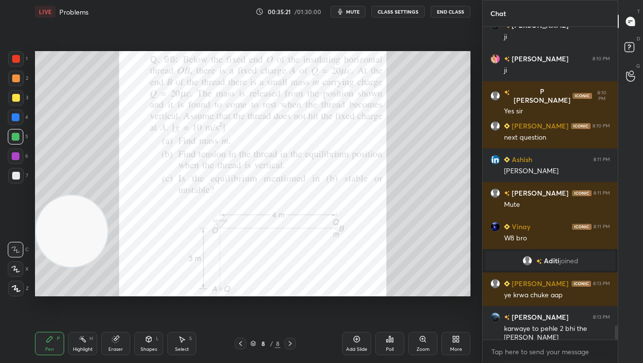
scroll to position [6602, 0]
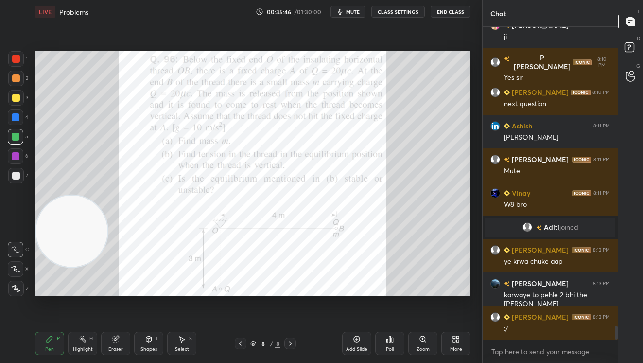
click at [453, 343] on div "More" at bounding box center [455, 343] width 29 height 23
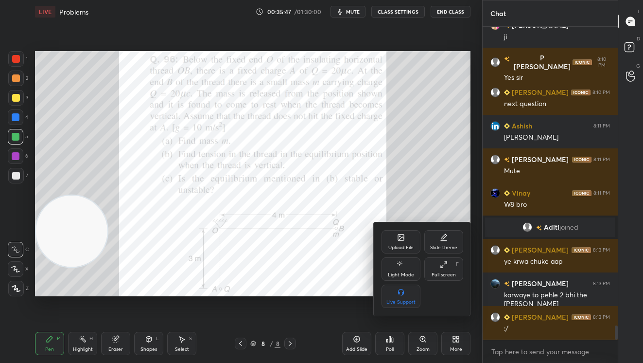
click at [395, 231] on div "Upload File" at bounding box center [401, 241] width 39 height 23
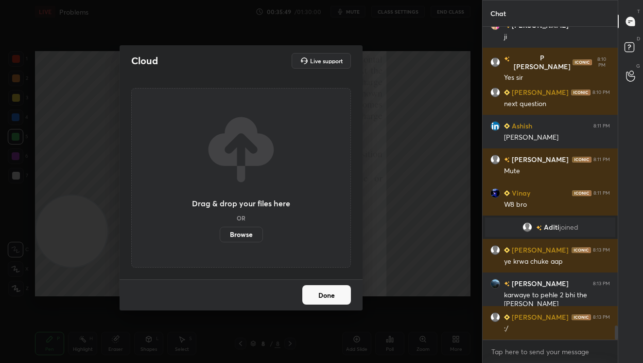
click at [249, 236] on label "Browse" at bounding box center [241, 235] width 43 height 16
click at [220, 236] on input "Browse" at bounding box center [220, 235] width 0 height 16
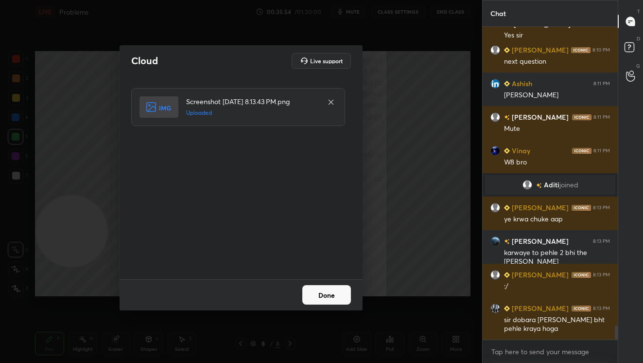
click at [345, 297] on button "Done" at bounding box center [326, 294] width 49 height 19
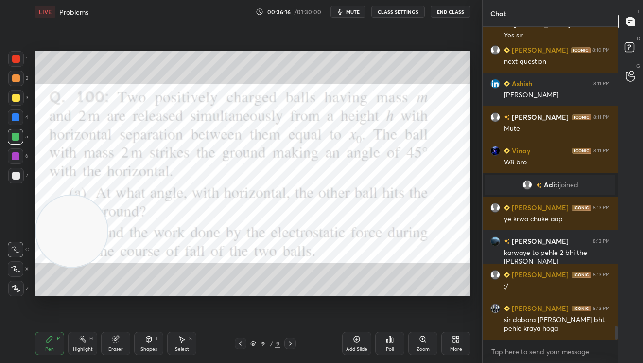
scroll to position [6687, 0]
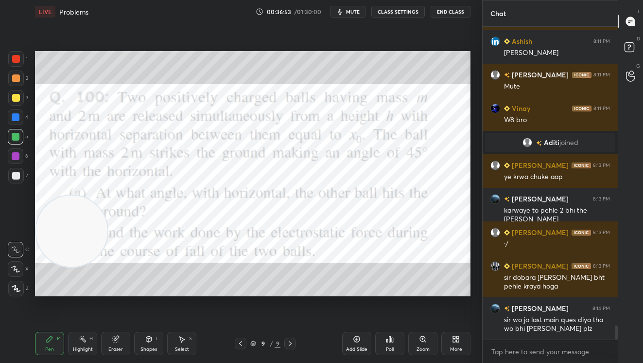
click at [356, 14] on span "mute" at bounding box center [353, 11] width 14 height 7
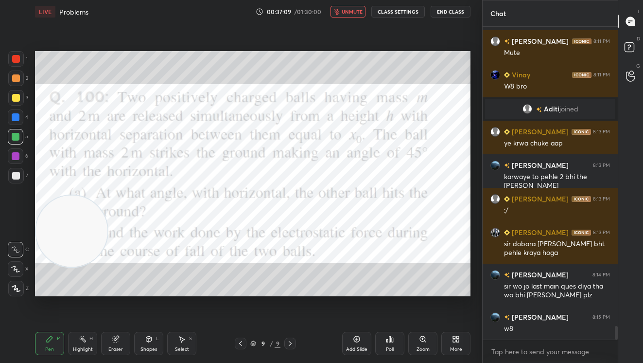
scroll to position [6754, 0]
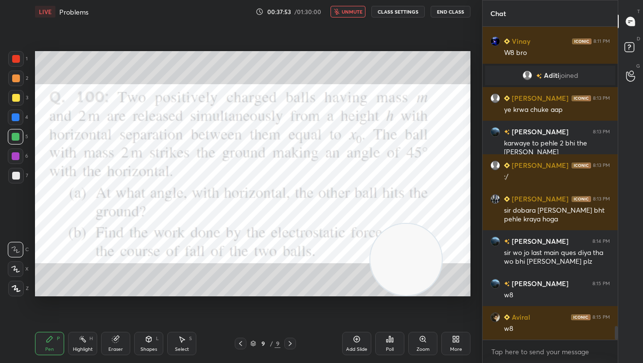
drag, startPoint x: 83, startPoint y: 229, endPoint x: 418, endPoint y: 298, distance: 341.6
click at [418, 298] on div "Setting up your live class Poll for secs No correct answer Start poll" at bounding box center [252, 173] width 443 height 300
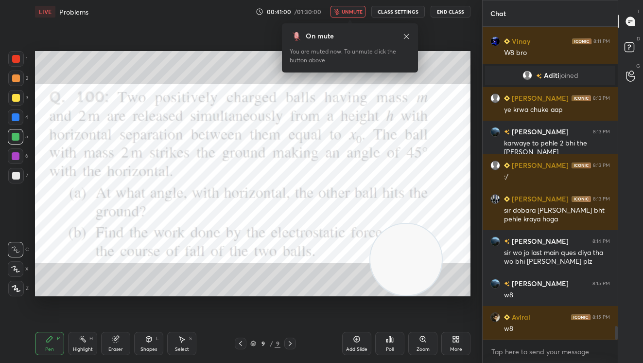
scroll to position [6787, 0]
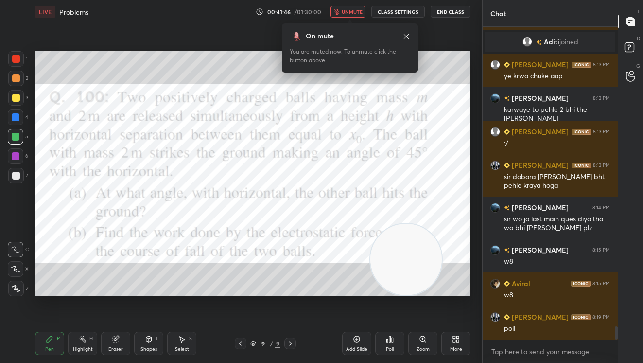
click at [356, 13] on span "unmute" at bounding box center [352, 11] width 21 height 7
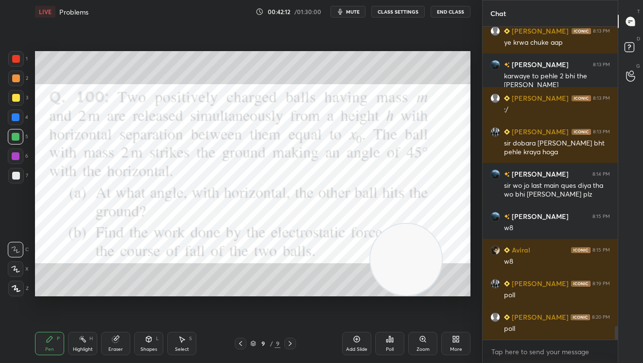
scroll to position [6855, 0]
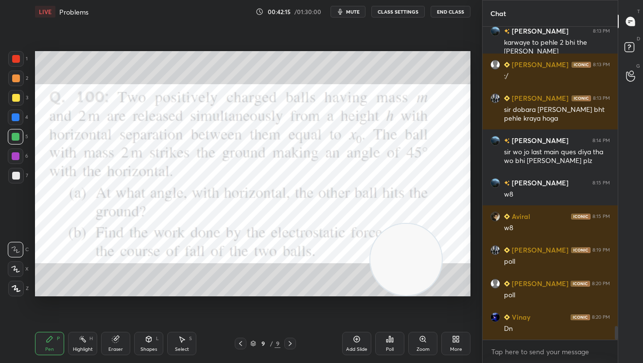
click at [16, 57] on div at bounding box center [16, 59] width 8 height 8
click at [395, 345] on div "Poll" at bounding box center [389, 343] width 29 height 23
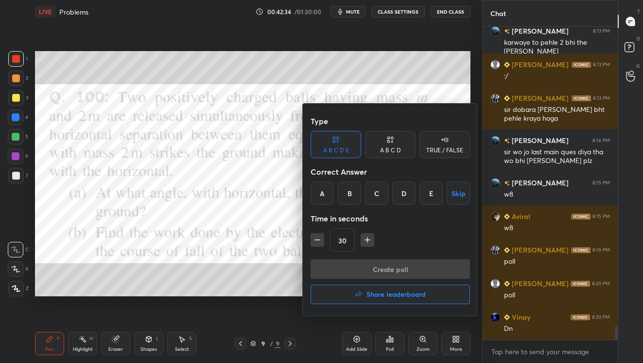
click at [349, 204] on div "B" at bounding box center [349, 192] width 23 height 23
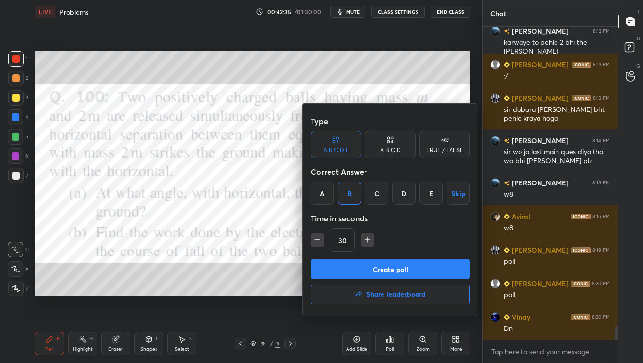
click at [391, 270] on button "Create poll" at bounding box center [390, 268] width 159 height 19
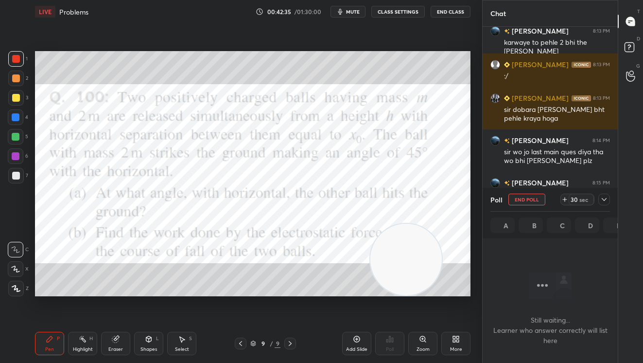
scroll to position [178, 132]
click at [581, 201] on div "sec" at bounding box center [584, 199] width 12 height 8
click at [580, 200] on div "sec" at bounding box center [584, 199] width 12 height 8
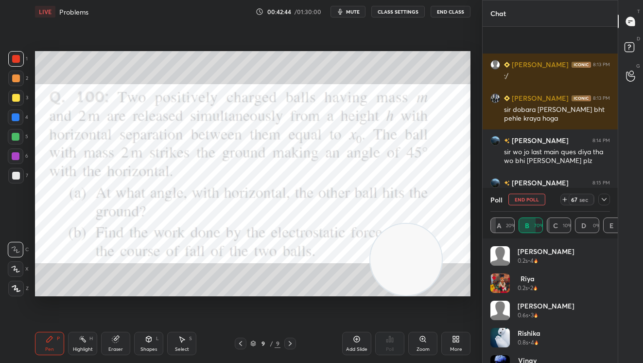
scroll to position [6915, 0]
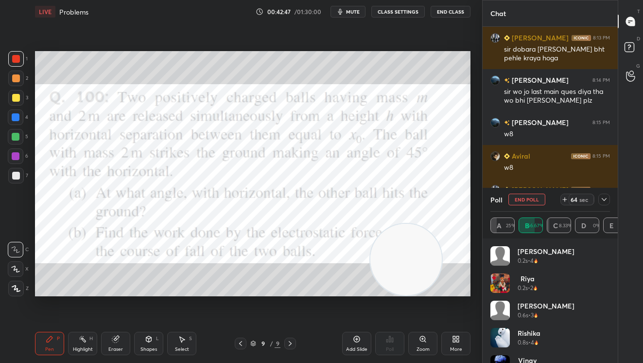
click at [575, 197] on div "64" at bounding box center [574, 199] width 8 height 8
click at [602, 195] on icon at bounding box center [604, 199] width 8 height 8
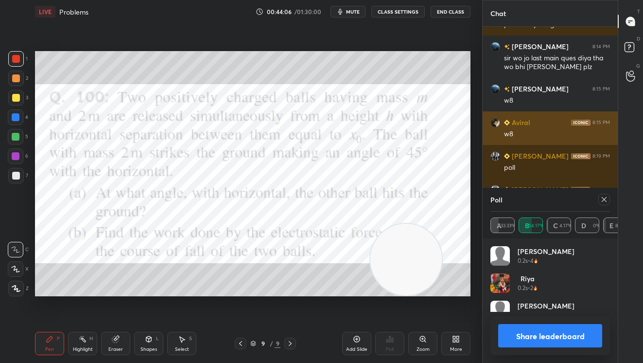
scroll to position [114, 116]
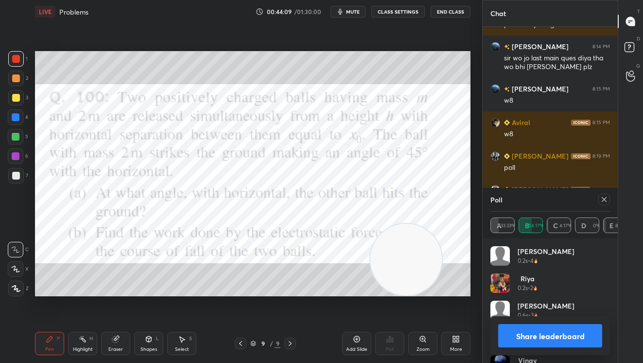
click at [537, 328] on button "Share leaderboard" at bounding box center [550, 335] width 104 height 23
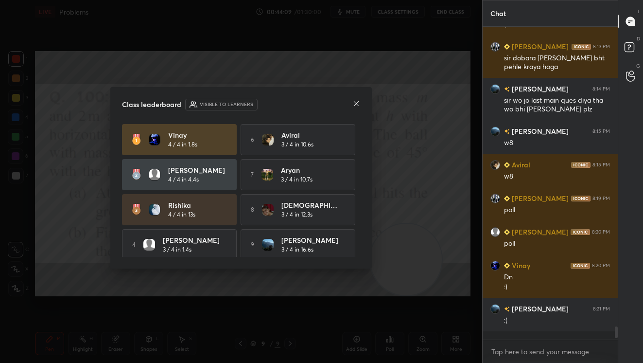
scroll to position [307, 132]
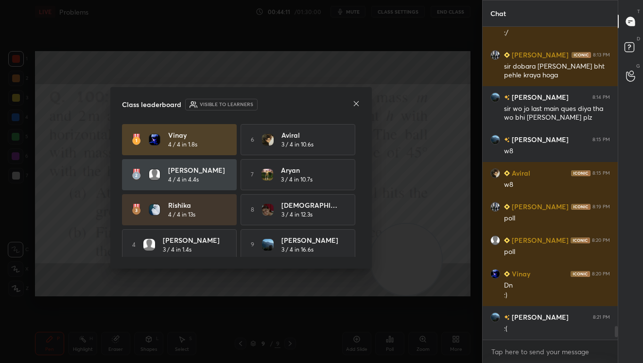
click at [355, 102] on icon at bounding box center [356, 104] width 8 height 8
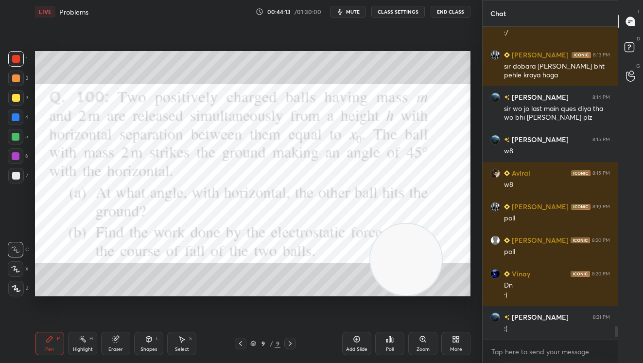
click at [16, 59] on div at bounding box center [16, 59] width 8 height 8
drag, startPoint x: 401, startPoint y: 256, endPoint x: 71, endPoint y: 191, distance: 335.5
click at [142, 204] on video at bounding box center [177, 236] width 71 height 71
click at [396, 345] on div "Poll" at bounding box center [389, 343] width 29 height 23
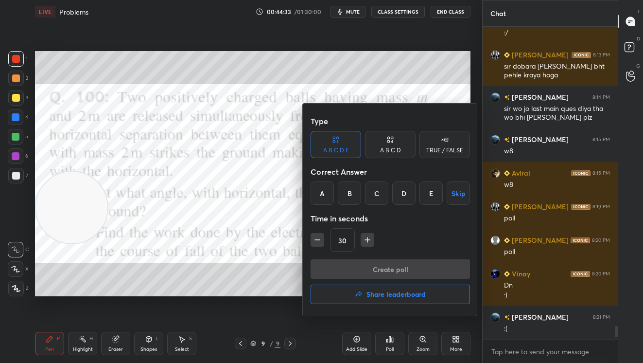
click at [435, 191] on div "E" at bounding box center [431, 192] width 23 height 23
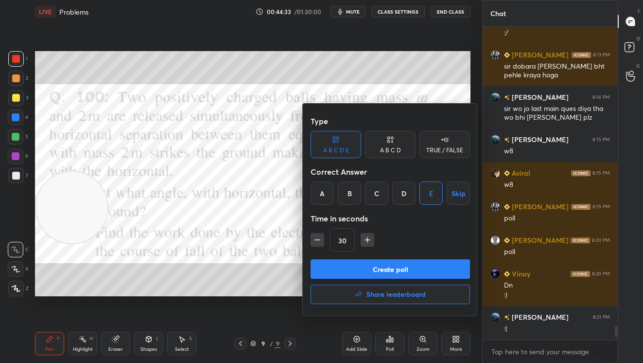
click at [426, 266] on button "Create poll" at bounding box center [390, 268] width 159 height 19
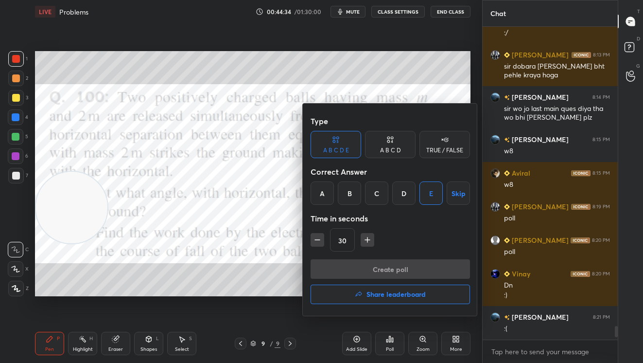
scroll to position [3, 3]
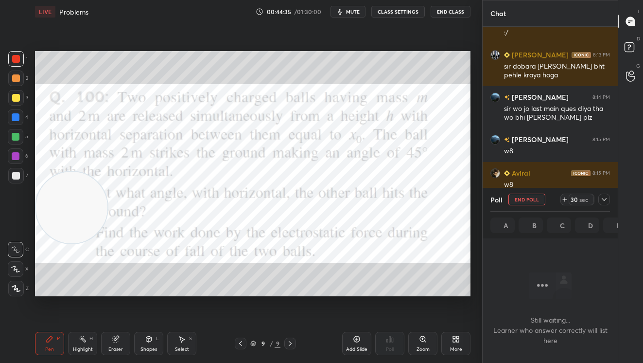
click at [583, 202] on div "sec" at bounding box center [584, 199] width 12 height 8
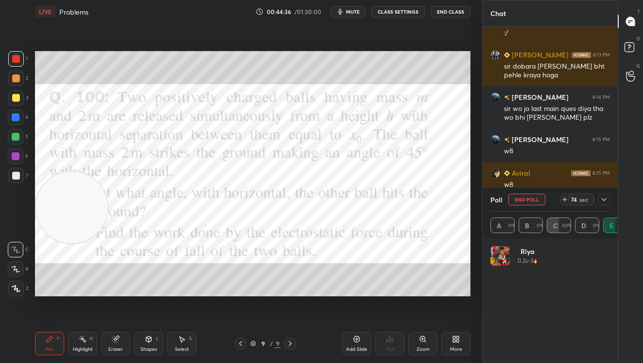
click at [603, 198] on icon at bounding box center [604, 199] width 8 height 8
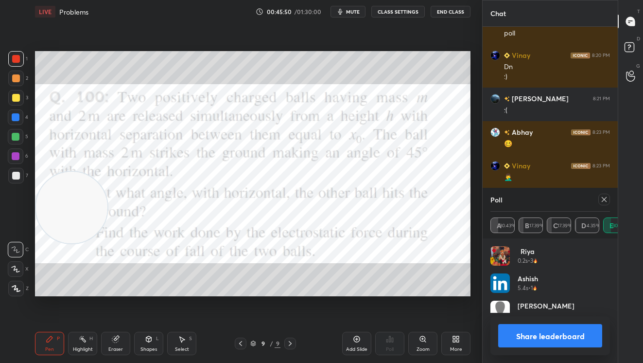
scroll to position [114, 116]
click at [562, 337] on button "Share leaderboard" at bounding box center [550, 335] width 104 height 23
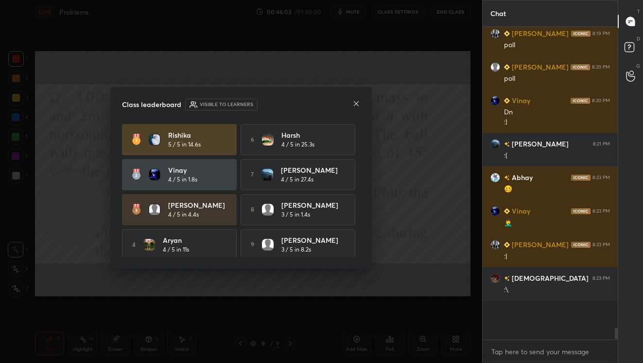
scroll to position [310, 132]
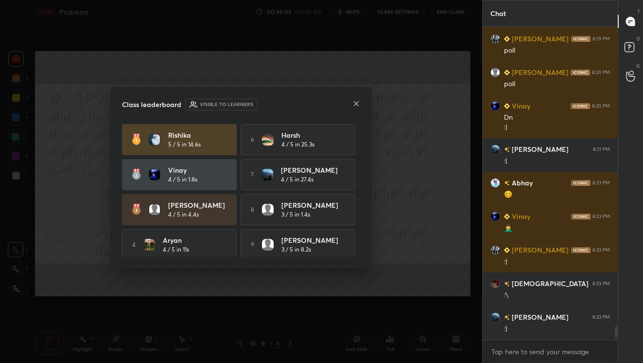
click at [357, 104] on icon at bounding box center [356, 104] width 8 height 8
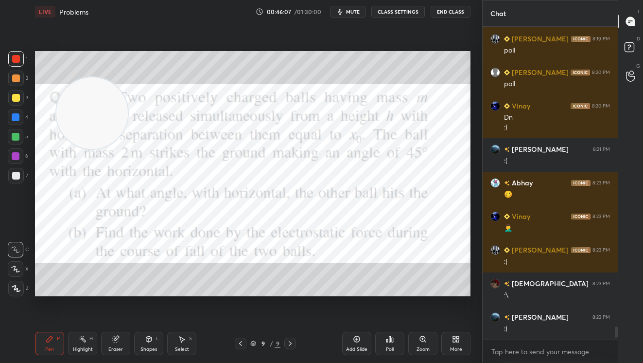
drag, startPoint x: 88, startPoint y: 218, endPoint x: 115, endPoint y: 103, distance: 118.9
click at [115, 103] on video at bounding box center [91, 112] width 71 height 71
click at [352, 339] on div "Add Slide" at bounding box center [356, 343] width 29 height 23
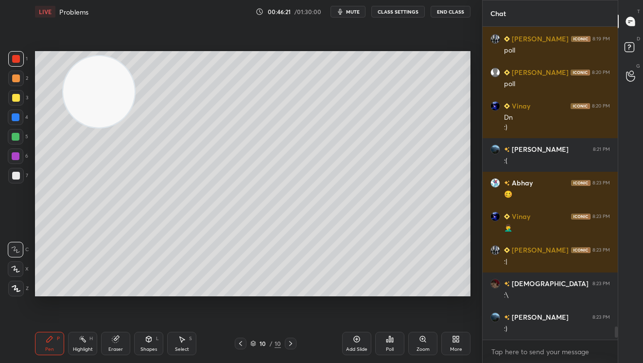
drag, startPoint x: 17, startPoint y: 62, endPoint x: 122, endPoint y: 85, distance: 107.6
click at [19, 61] on div at bounding box center [16, 59] width 8 height 8
click at [243, 344] on icon at bounding box center [241, 343] width 8 height 8
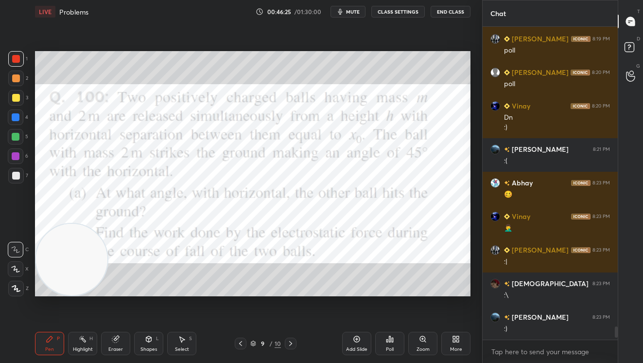
drag, startPoint x: 76, startPoint y: 121, endPoint x: 98, endPoint y: 267, distance: 147.4
click at [38, 321] on div "Setting up your live class Poll for secs No correct answer Start poll" at bounding box center [252, 173] width 443 height 300
click at [291, 343] on icon at bounding box center [291, 343] width 8 height 8
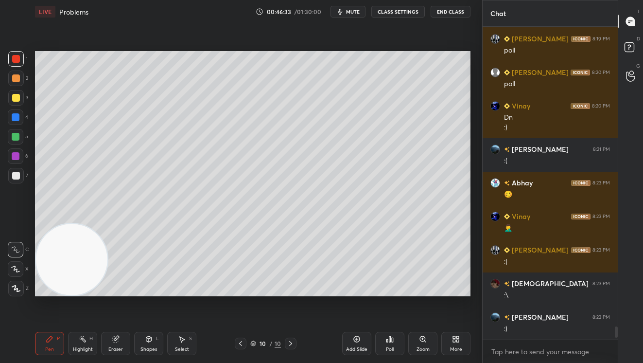
click at [17, 99] on div at bounding box center [16, 98] width 8 height 8
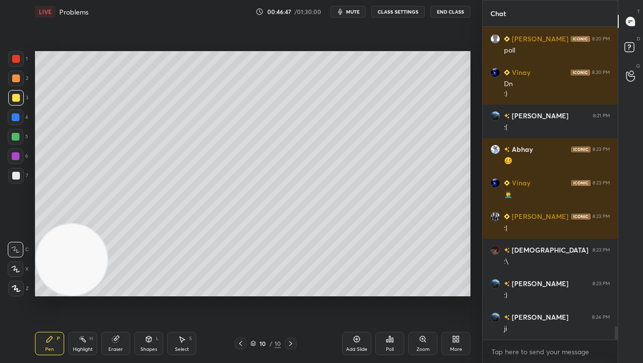
click at [18, 174] on div at bounding box center [16, 176] width 8 height 8
click at [14, 136] on div at bounding box center [16, 137] width 8 height 8
click at [241, 344] on icon at bounding box center [241, 343] width 8 height 8
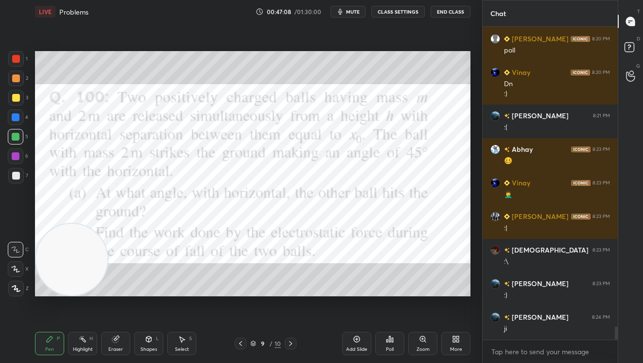
drag, startPoint x: 290, startPoint y: 342, endPoint x: 301, endPoint y: 299, distance: 44.3
click at [289, 341] on icon at bounding box center [291, 343] width 8 height 8
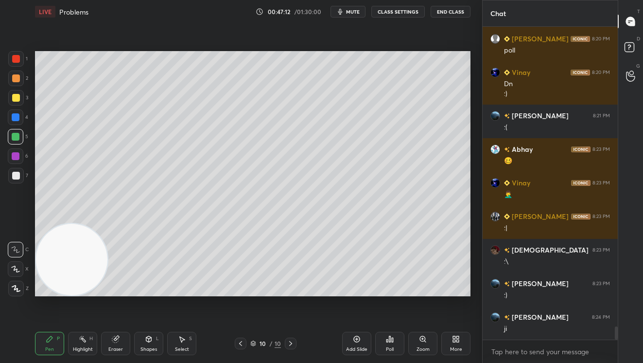
click at [385, 250] on body "1 2 3 4 5 6 7 C X Z C X Z E E Erase all H H LIVE Problems 00:47:12 / 01:30:00 m…" at bounding box center [321, 181] width 643 height 363
click at [18, 59] on div at bounding box center [16, 59] width 8 height 8
click at [244, 342] on div at bounding box center [241, 343] width 12 height 12
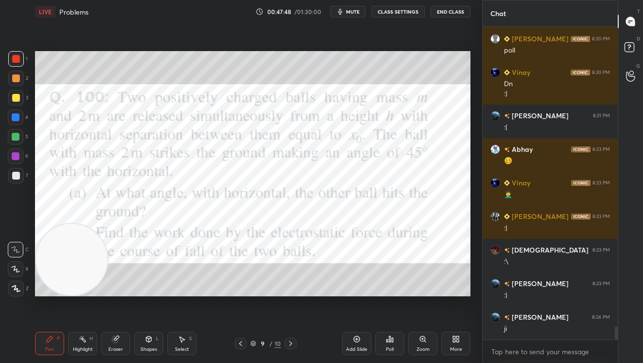
scroll to position [7133, 0]
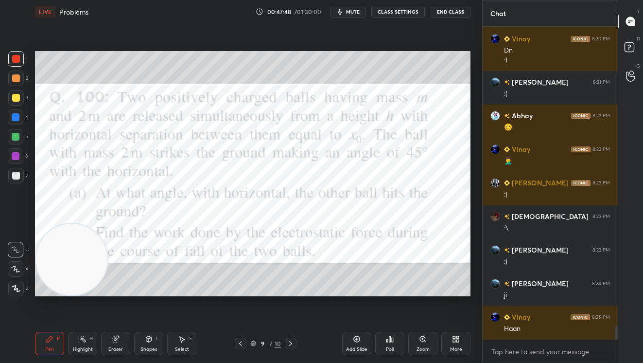
click at [292, 344] on icon at bounding box center [291, 343] width 8 height 8
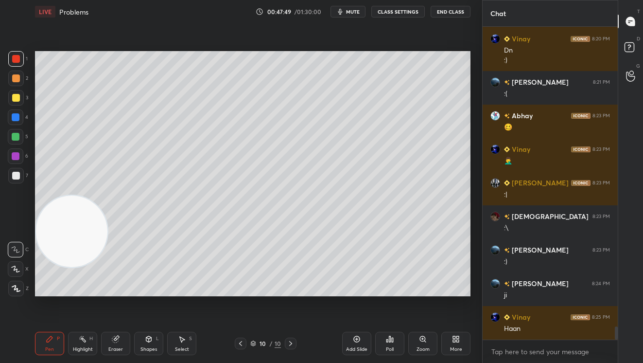
drag, startPoint x: 70, startPoint y: 252, endPoint x: 53, endPoint y: 75, distance: 178.2
click at [51, 195] on video at bounding box center [71, 230] width 71 height 71
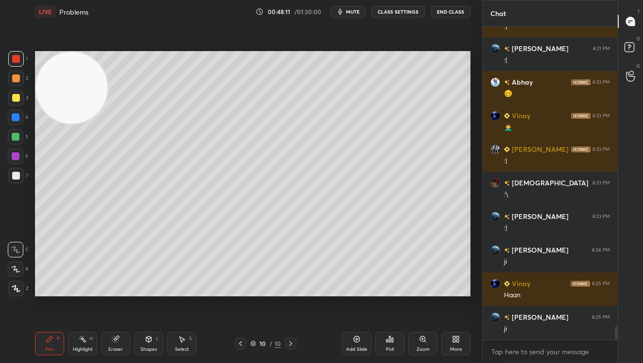
scroll to position [7200, 0]
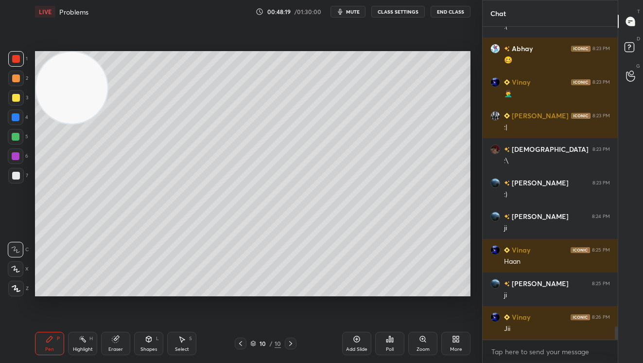
click at [17, 140] on div at bounding box center [16, 137] width 8 height 8
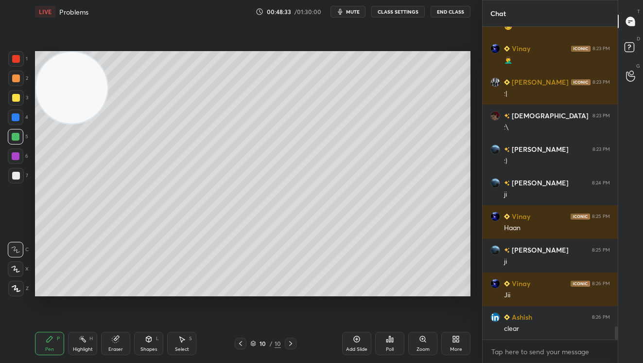
drag, startPoint x: 241, startPoint y: 343, endPoint x: 255, endPoint y: 304, distance: 40.9
click at [241, 340] on icon at bounding box center [241, 343] width 8 height 8
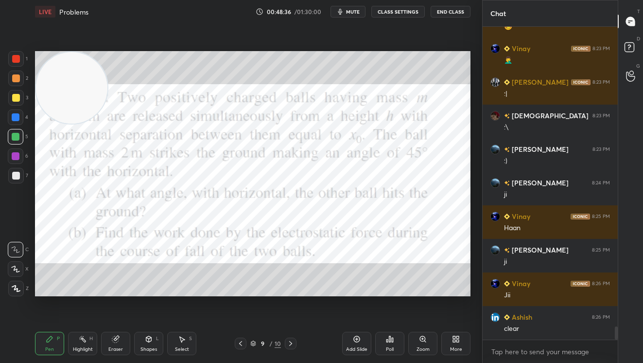
click at [289, 344] on icon at bounding box center [291, 343] width 8 height 8
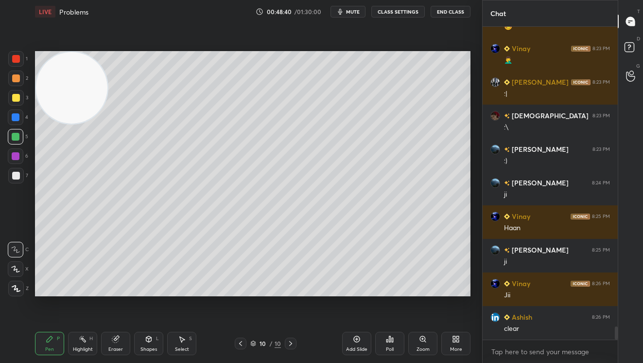
drag, startPoint x: 113, startPoint y: 342, endPoint x: 122, endPoint y: 334, distance: 12.4
click at [117, 338] on icon at bounding box center [116, 339] width 8 height 8
drag, startPoint x: 50, startPoint y: 345, endPoint x: 52, endPoint y: 333, distance: 12.3
click at [51, 343] on div "Pen P" at bounding box center [49, 343] width 29 height 23
click at [17, 96] on div at bounding box center [16, 98] width 8 height 8
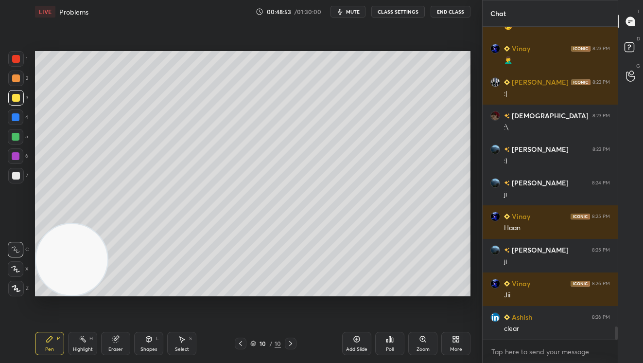
drag, startPoint x: 75, startPoint y: 99, endPoint x: 89, endPoint y: 272, distance: 173.2
click at [74, 331] on div "LIVE Problems 00:48:53 / 01:30:00 mute CLASS SETTINGS End Class Setting up your…" at bounding box center [252, 181] width 443 height 363
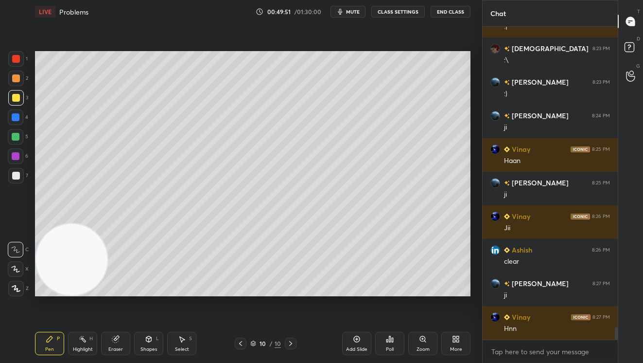
scroll to position [7344, 0]
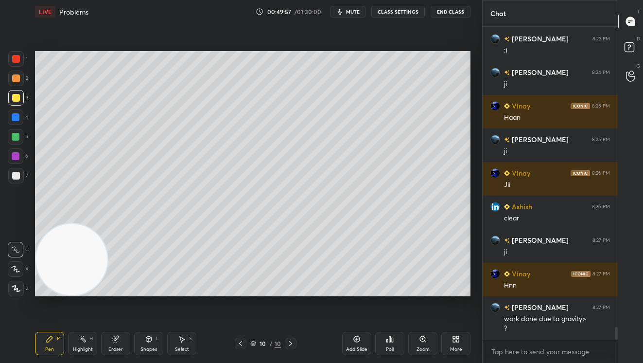
click at [242, 345] on icon at bounding box center [241, 343] width 8 height 8
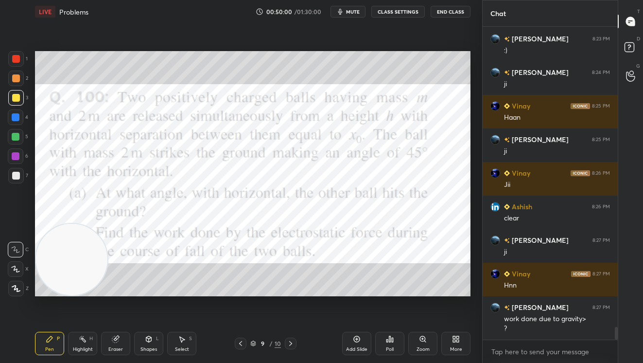
click at [288, 341] on icon at bounding box center [291, 343] width 8 height 8
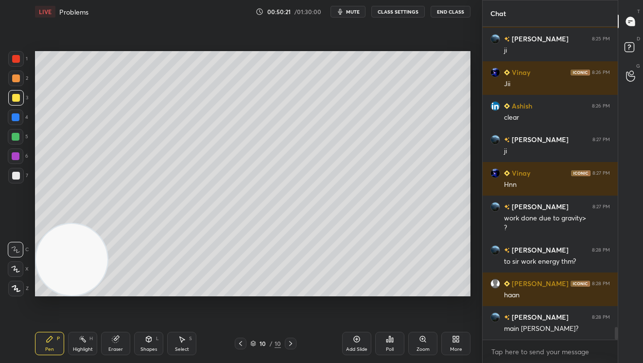
scroll to position [7487, 0]
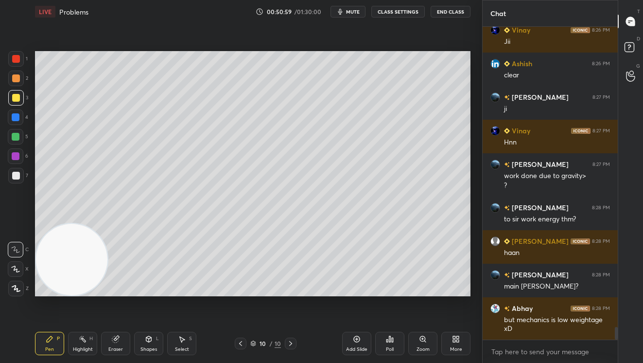
click at [458, 338] on icon at bounding box center [458, 337] width 2 height 2
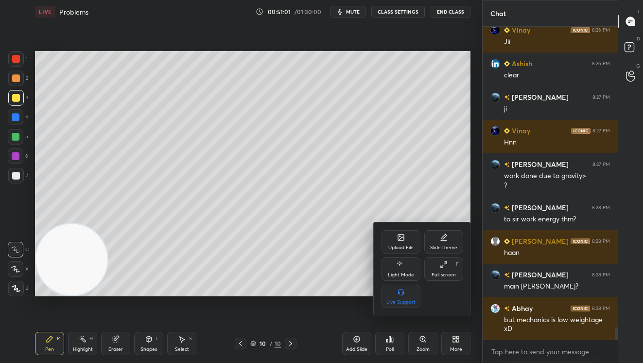
click at [394, 245] on div "Upload File" at bounding box center [400, 247] width 25 height 5
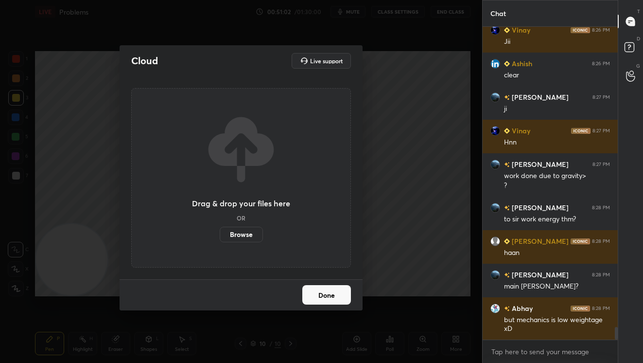
click at [243, 233] on label "Browse" at bounding box center [241, 235] width 43 height 16
click at [220, 233] on input "Browse" at bounding box center [220, 235] width 0 height 16
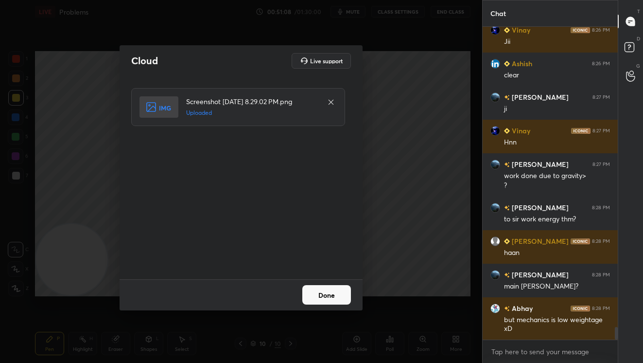
click at [328, 294] on button "Done" at bounding box center [326, 294] width 49 height 19
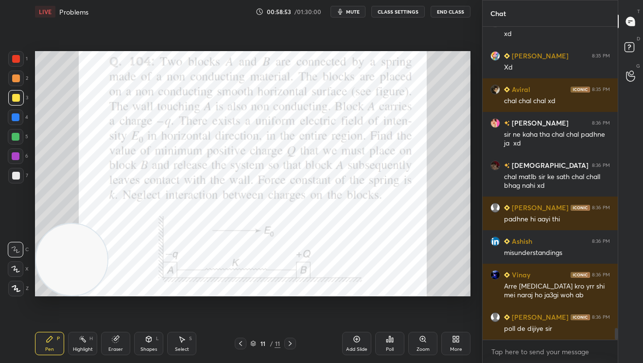
scroll to position [7985, 0]
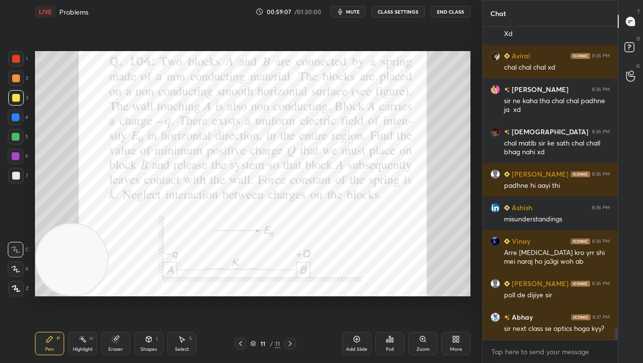
click at [20, 61] on div at bounding box center [16, 59] width 16 height 16
click at [392, 342] on div "Poll" at bounding box center [389, 343] width 29 height 23
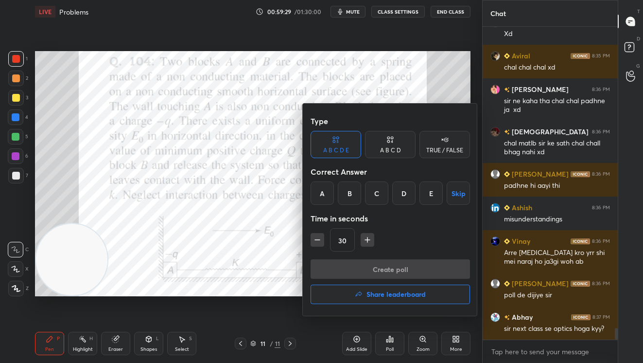
click at [316, 195] on div "A" at bounding box center [322, 192] width 23 height 23
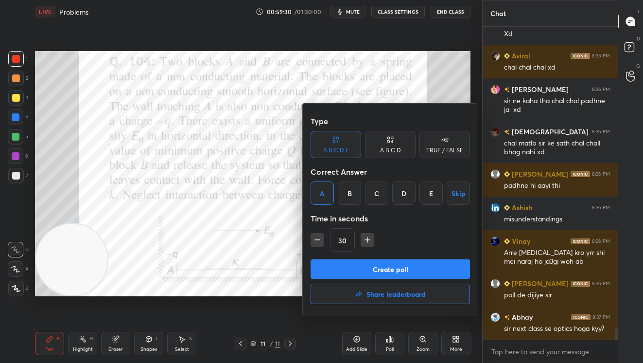
drag, startPoint x: 362, startPoint y: 273, endPoint x: 367, endPoint y: 271, distance: 6.1
click at [362, 272] on button "Create poll" at bounding box center [390, 268] width 159 height 19
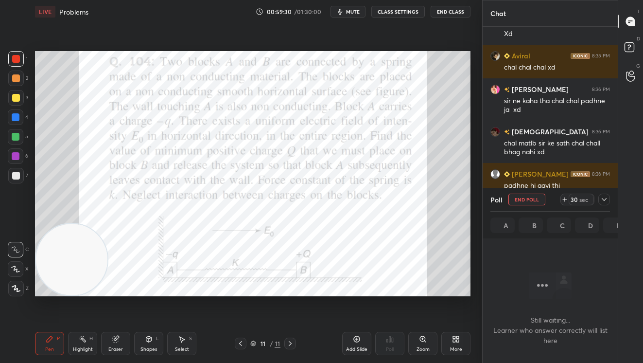
scroll to position [3, 3]
click at [582, 195] on div "29 sec" at bounding box center [581, 199] width 25 height 12
click at [583, 195] on div "sec" at bounding box center [584, 199] width 12 height 8
click at [582, 197] on div "sec" at bounding box center [584, 199] width 12 height 8
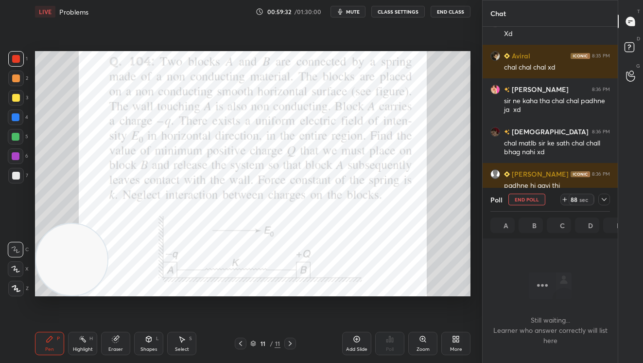
click at [582, 198] on div "sec" at bounding box center [584, 199] width 12 height 8
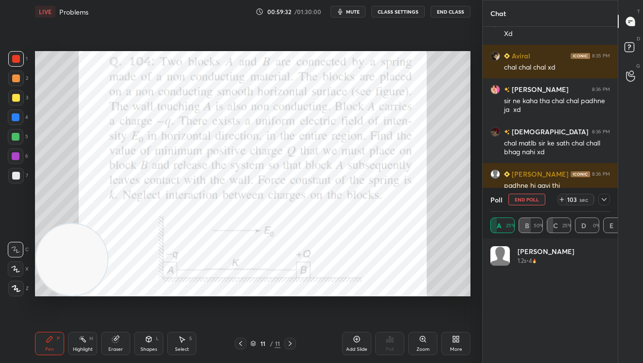
scroll to position [114, 116]
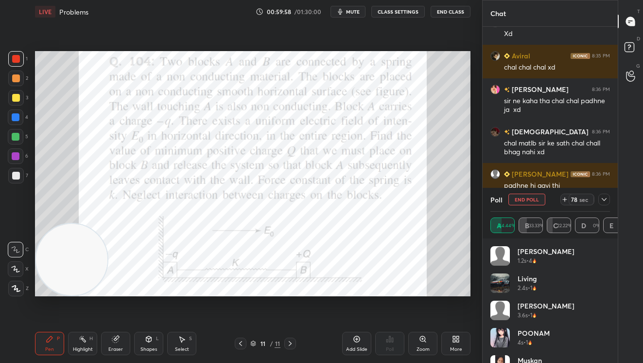
click at [602, 197] on icon at bounding box center [604, 199] width 8 height 8
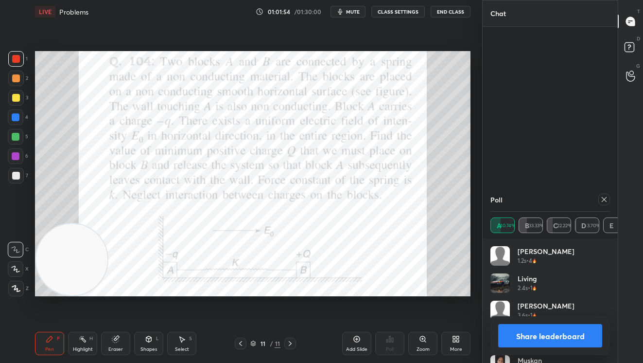
scroll to position [8657, 0]
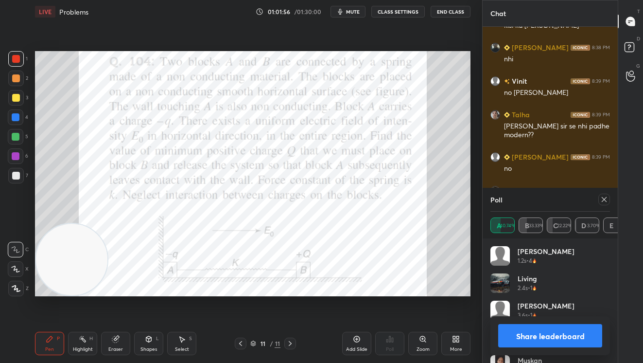
click at [548, 338] on button "Share leaderboard" at bounding box center [550, 335] width 104 height 23
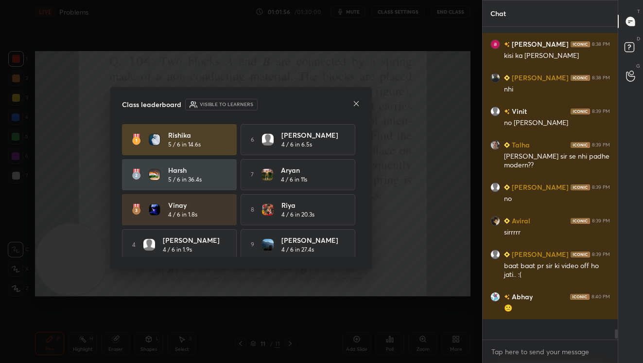
scroll to position [301, 132]
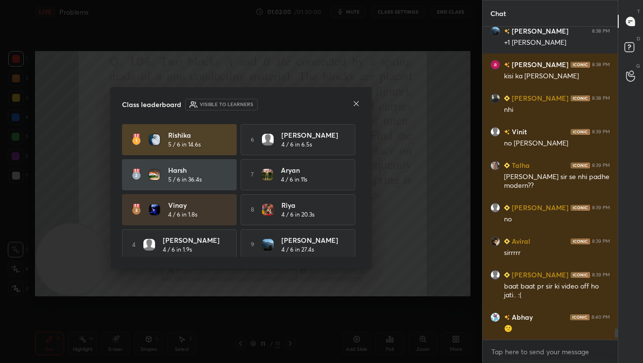
click at [355, 105] on icon at bounding box center [356, 104] width 8 height 8
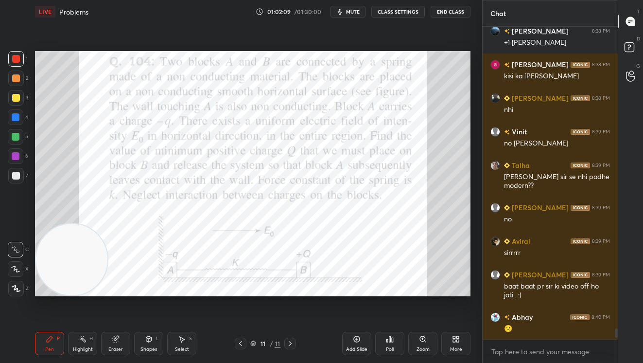
click at [184, 337] on icon at bounding box center [182, 339] width 8 height 8
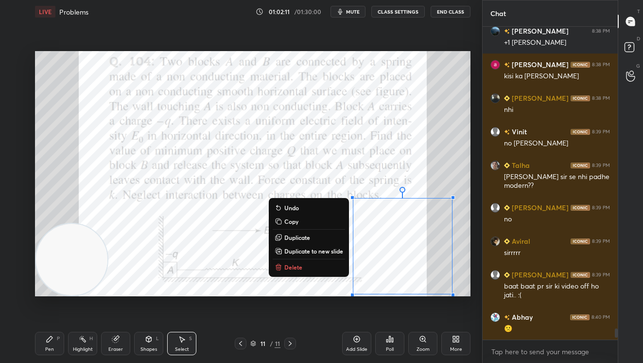
drag, startPoint x: 338, startPoint y: 174, endPoint x: 393, endPoint y: 278, distance: 117.4
click at [457, 300] on div "0 ° Undo Copy Duplicate Duplicate to new slide Delete Setting up your live clas…" at bounding box center [252, 173] width 443 height 300
click at [310, 269] on button "Delete" at bounding box center [309, 267] width 72 height 12
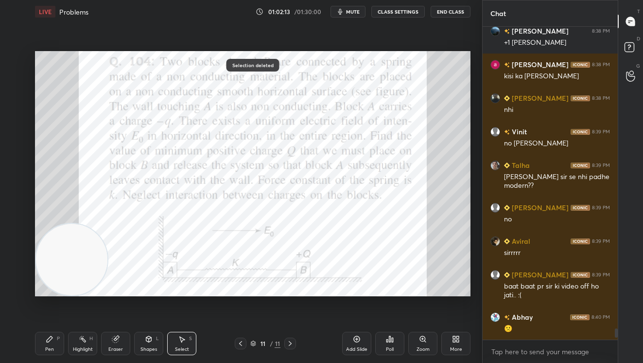
click at [55, 340] on div "Pen P" at bounding box center [49, 343] width 29 height 23
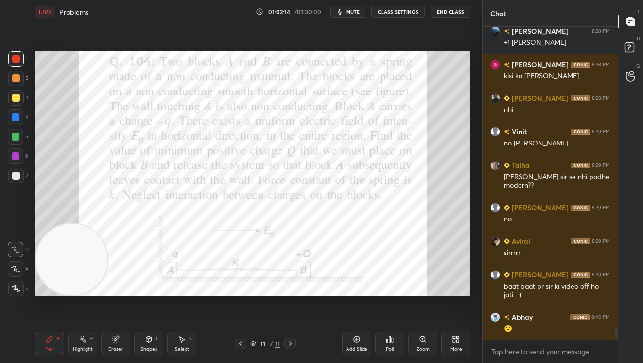
click at [22, 57] on div at bounding box center [16, 59] width 16 height 16
click at [16, 63] on div at bounding box center [16, 59] width 16 height 16
click at [16, 59] on div at bounding box center [16, 59] width 8 height 8
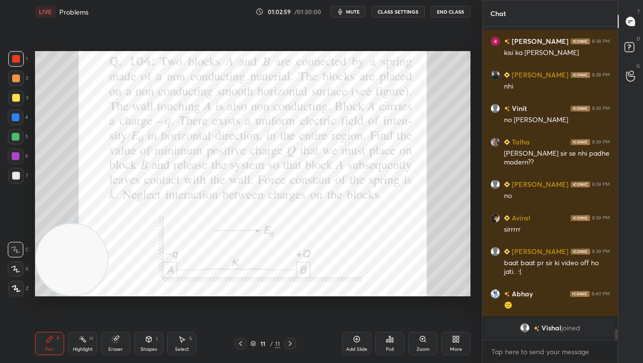
click at [15, 82] on div at bounding box center [16, 78] width 8 height 8
click at [17, 59] on div at bounding box center [16, 59] width 8 height 8
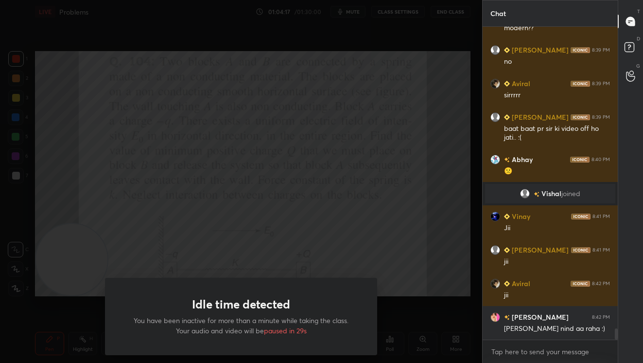
scroll to position [8335, 0]
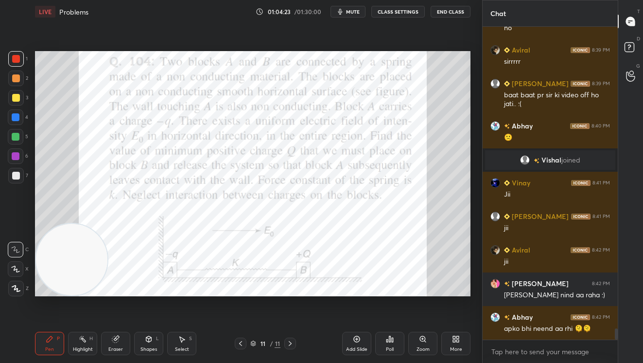
click at [459, 341] on icon at bounding box center [458, 340] width 2 height 2
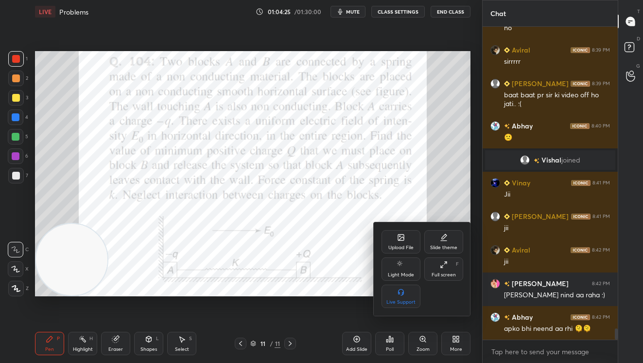
click at [398, 235] on icon at bounding box center [401, 237] width 8 height 8
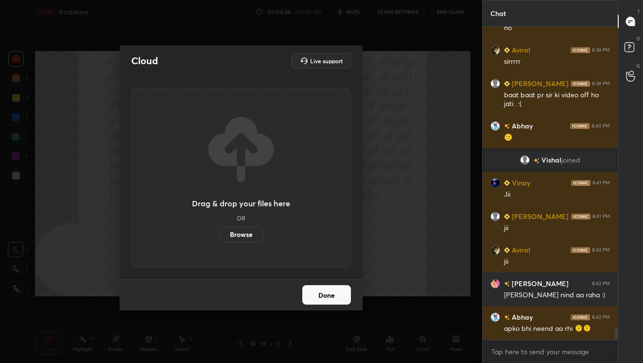
click at [241, 232] on label "Browse" at bounding box center [241, 235] width 43 height 16
click at [220, 232] on input "Browse" at bounding box center [220, 235] width 0 height 16
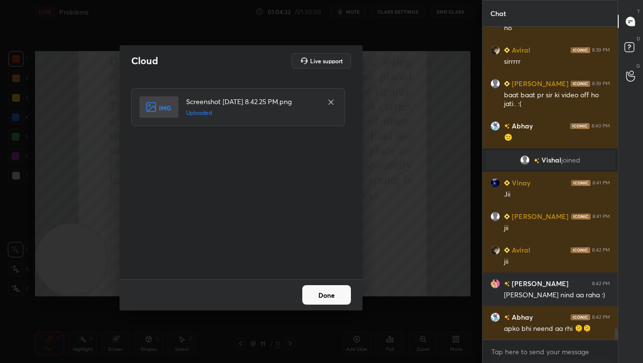
click at [336, 299] on button "Done" at bounding box center [326, 294] width 49 height 19
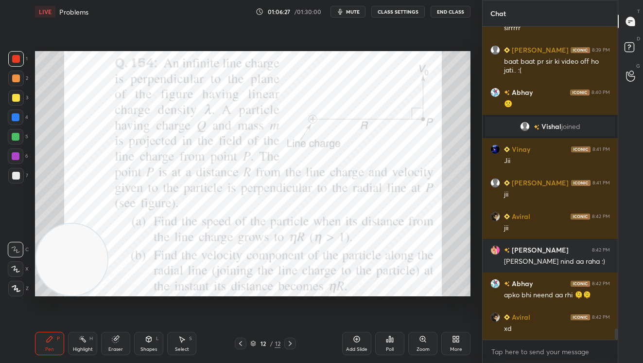
scroll to position [8402, 0]
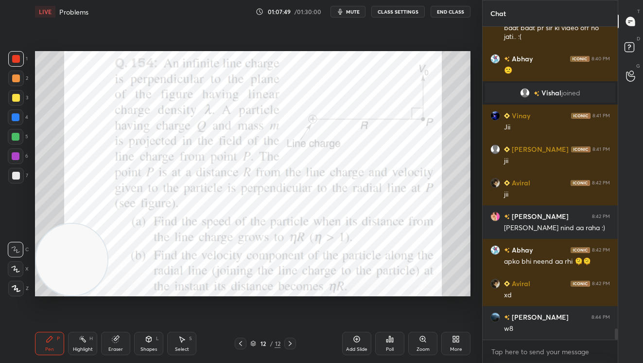
click at [358, 11] on span "mute" at bounding box center [353, 11] width 14 height 7
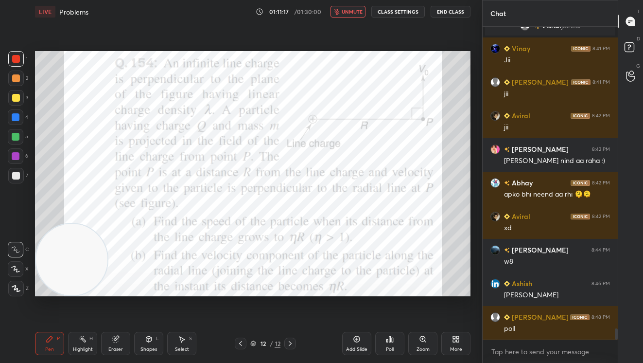
scroll to position [8493, 0]
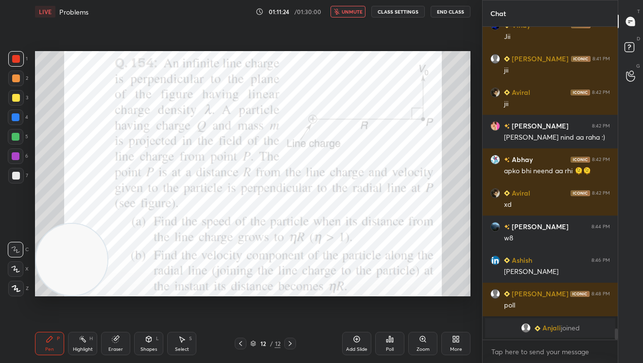
click at [448, 336] on div "More" at bounding box center [455, 343] width 29 height 23
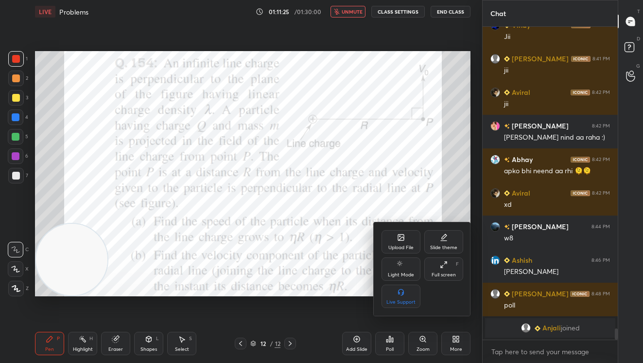
click at [396, 246] on div "Upload File" at bounding box center [400, 247] width 25 height 5
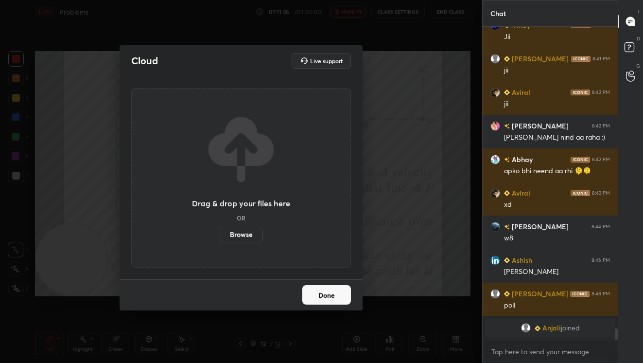
click at [245, 230] on label "Browse" at bounding box center [241, 235] width 43 height 16
click at [220, 230] on input "Browse" at bounding box center [220, 235] width 0 height 16
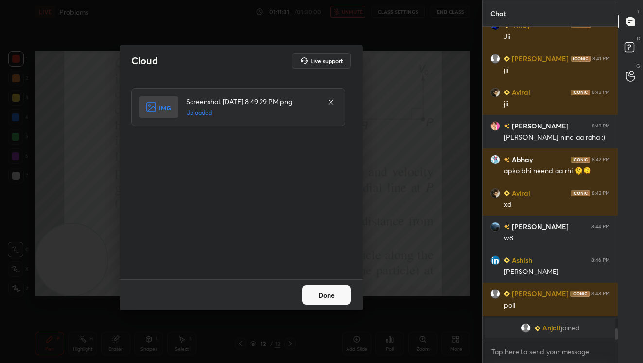
click at [323, 291] on button "Done" at bounding box center [326, 294] width 49 height 19
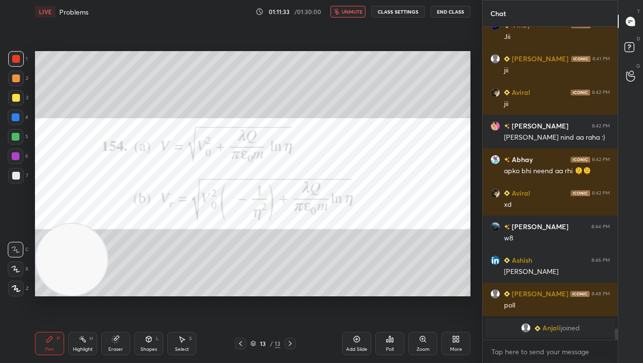
click at [359, 10] on span "unmute" at bounding box center [352, 11] width 21 height 7
click at [20, 57] on div at bounding box center [16, 59] width 16 height 16
click at [387, 340] on icon at bounding box center [387, 340] width 1 height 2
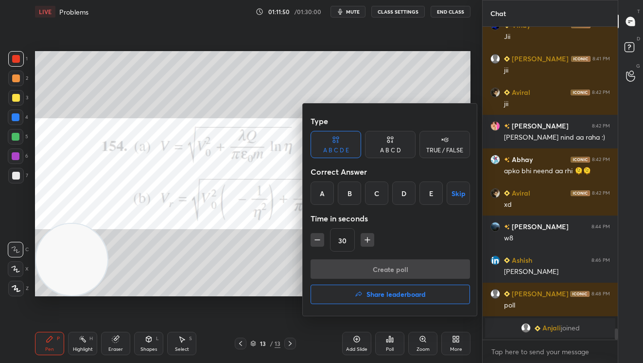
click at [439, 147] on div "TRUE / FALSE" at bounding box center [444, 150] width 37 height 6
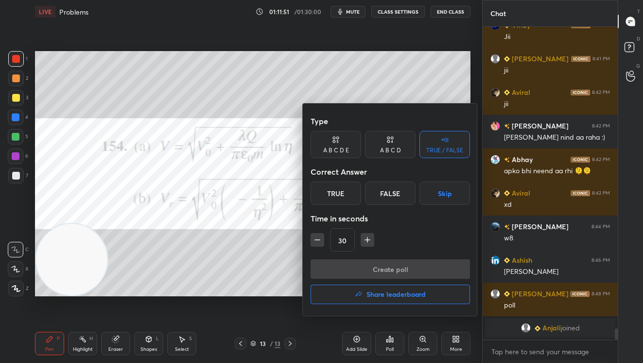
click at [345, 188] on div "True" at bounding box center [336, 192] width 51 height 23
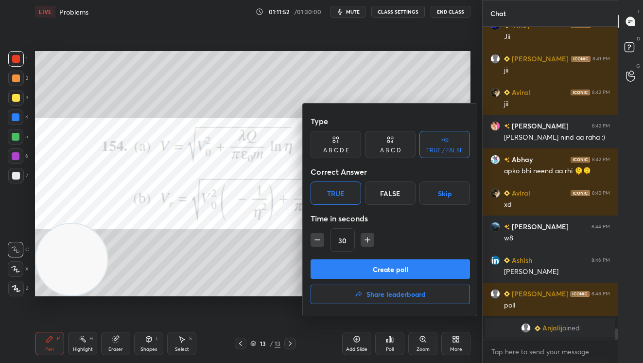
click at [395, 262] on button "Create poll" at bounding box center [390, 268] width 159 height 19
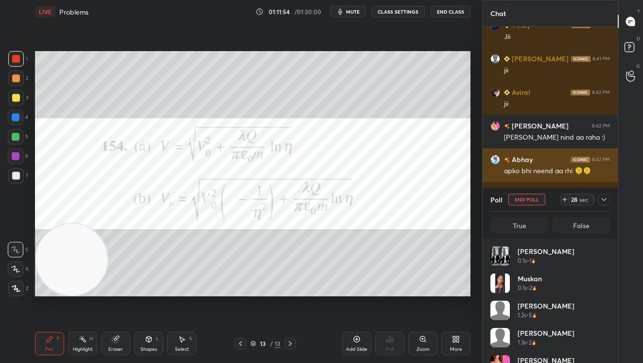
scroll to position [114, 116]
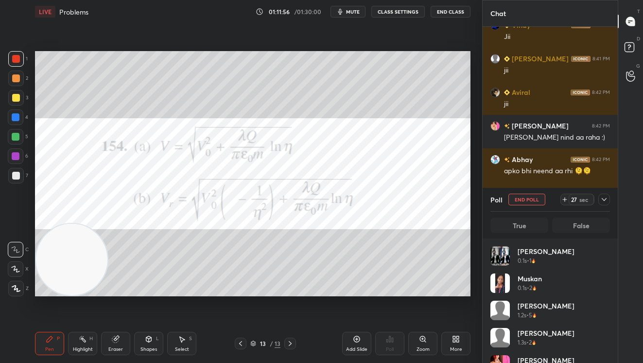
click at [605, 200] on icon at bounding box center [604, 199] width 8 height 8
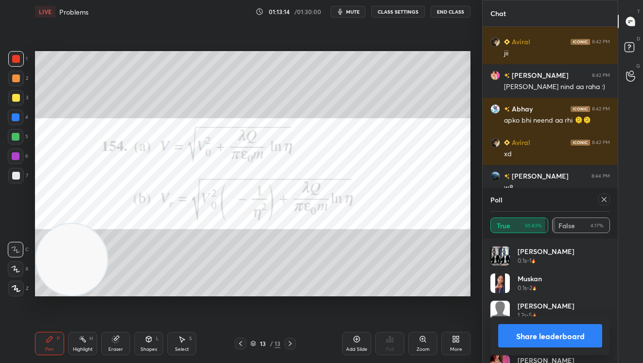
click at [537, 341] on button "Share leaderboard" at bounding box center [550, 335] width 104 height 23
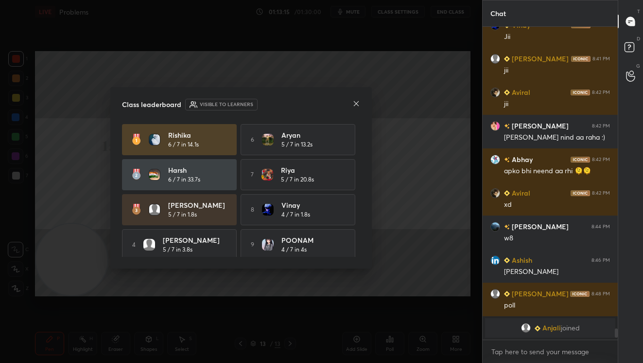
scroll to position [310, 132]
click at [356, 103] on icon at bounding box center [356, 104] width 8 height 8
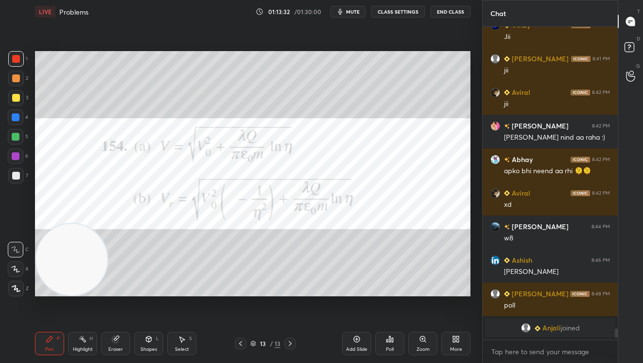
click at [392, 348] on div "Poll" at bounding box center [390, 349] width 8 height 5
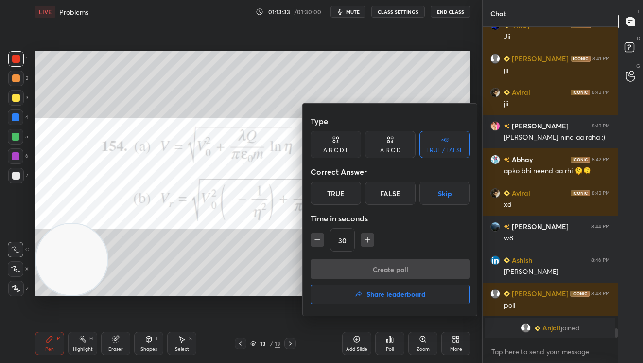
click at [334, 152] on div "A B C D E" at bounding box center [336, 150] width 26 height 6
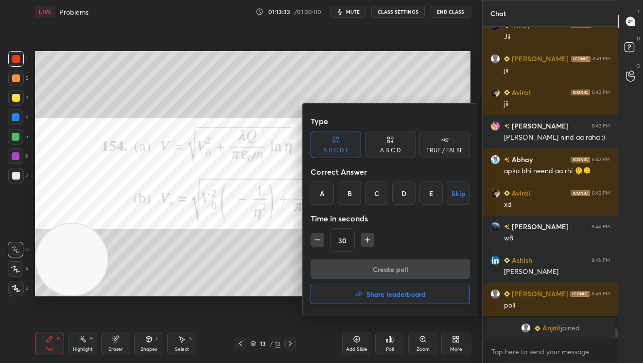
click at [320, 196] on div "A" at bounding box center [322, 192] width 23 height 23
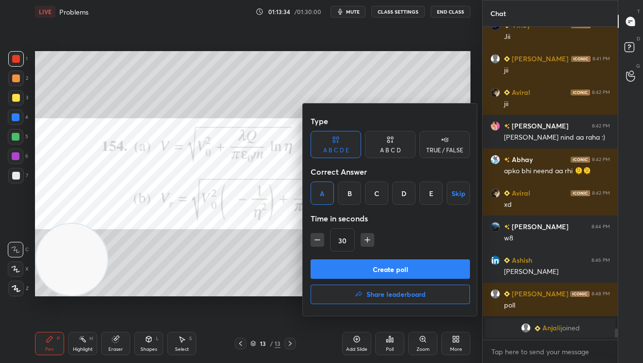
click at [361, 270] on button "Create poll" at bounding box center [390, 268] width 159 height 19
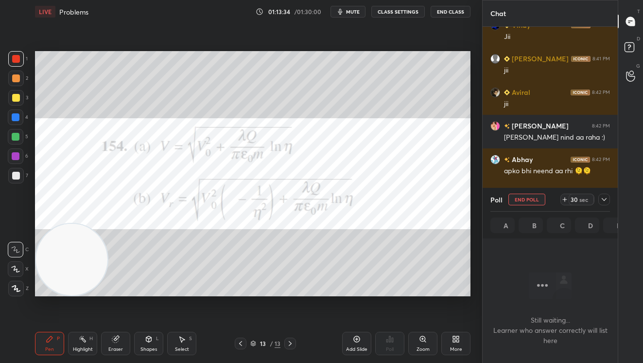
scroll to position [3, 3]
click at [575, 198] on div "29" at bounding box center [574, 199] width 8 height 8
click at [574, 197] on div "43" at bounding box center [574, 199] width 8 height 8
click at [575, 197] on div "58" at bounding box center [574, 199] width 8 height 8
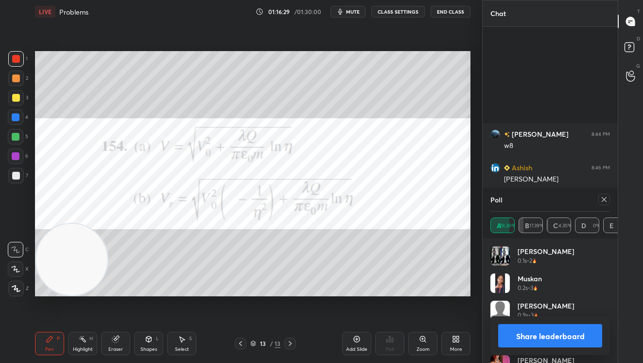
scroll to position [8652, 0]
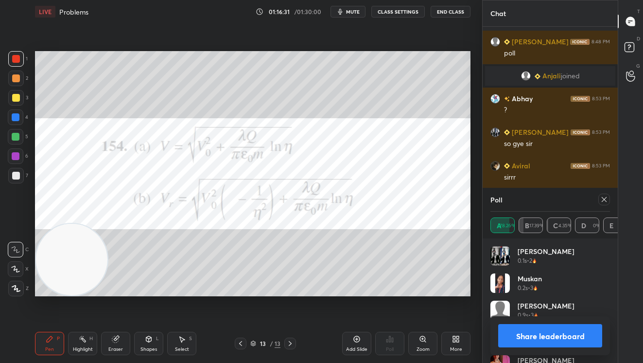
click at [556, 336] on button "Share leaderboard" at bounding box center [550, 335] width 104 height 23
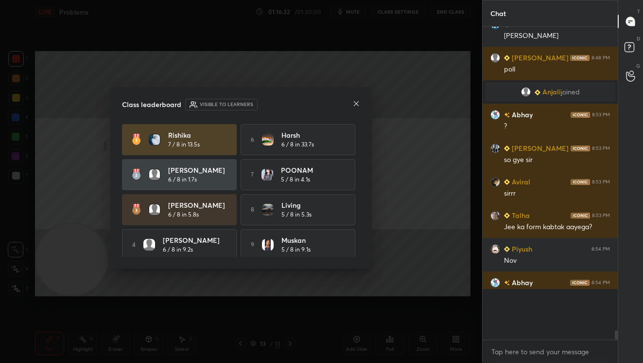
scroll to position [8607, 0]
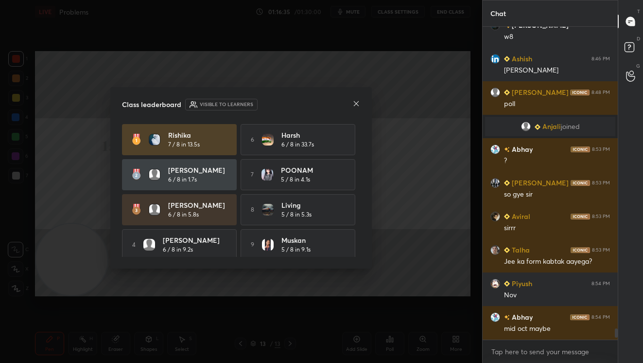
click at [356, 100] on icon at bounding box center [356, 104] width 8 height 8
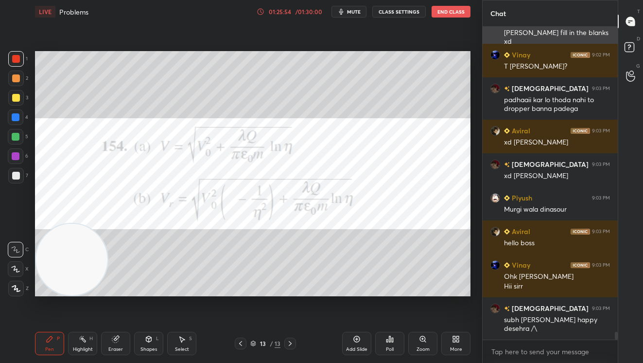
scroll to position [12055, 0]
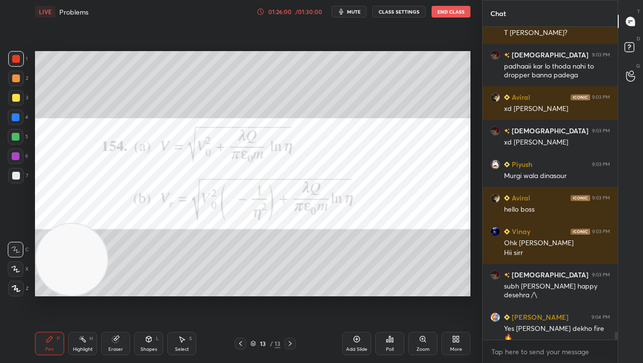
click at [355, 17] on button "mute" at bounding box center [349, 12] width 35 height 12
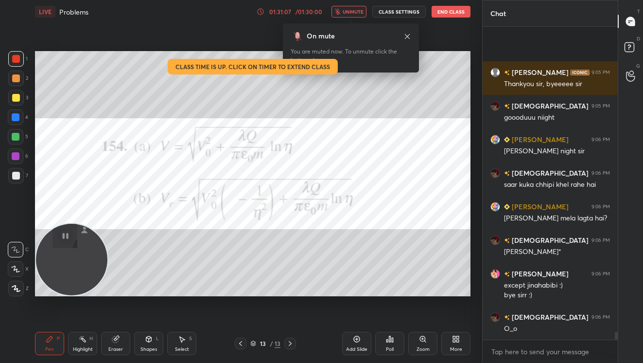
scroll to position [12612, 0]
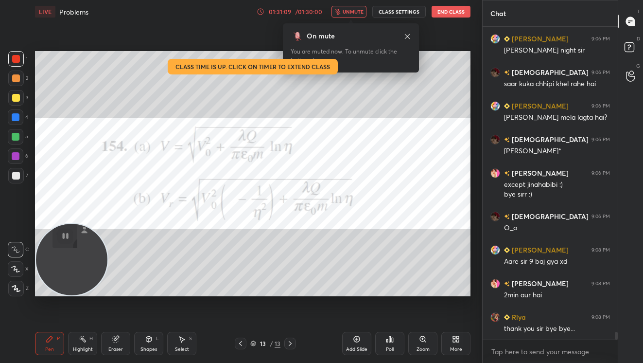
click at [442, 10] on button "End Class" at bounding box center [451, 12] width 39 height 12
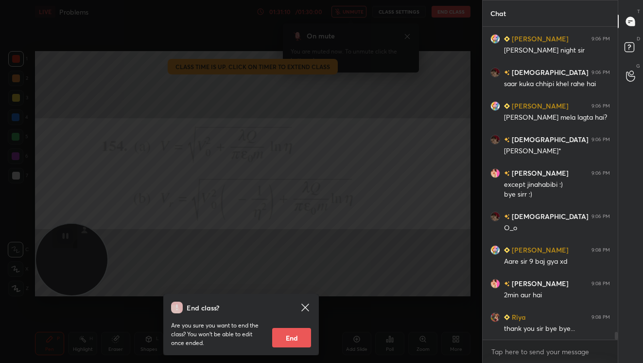
click at [295, 332] on button "End" at bounding box center [291, 337] width 39 height 19
type textarea "x"
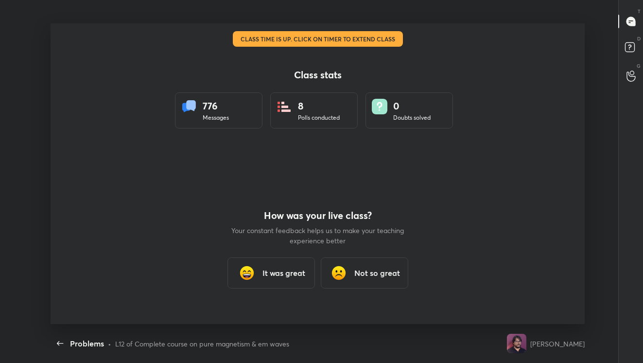
scroll to position [0, 0]
